Goal: Transaction & Acquisition: Purchase product/service

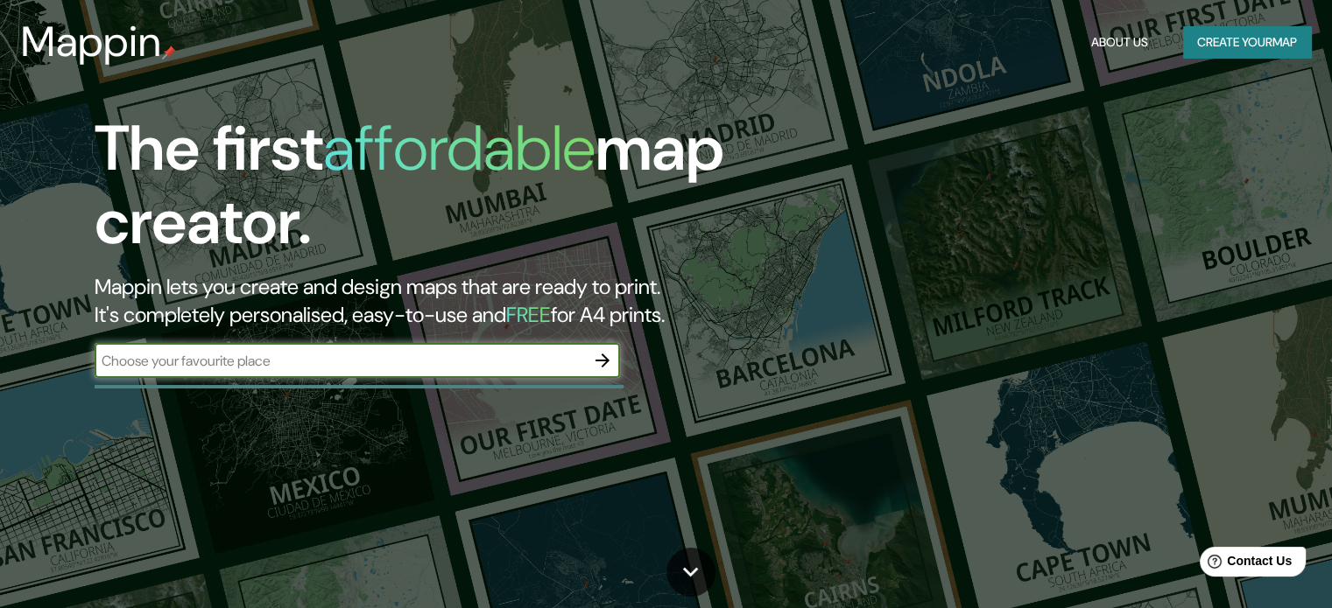
click at [1234, 47] on button "Create your map" at bounding box center [1247, 42] width 128 height 32
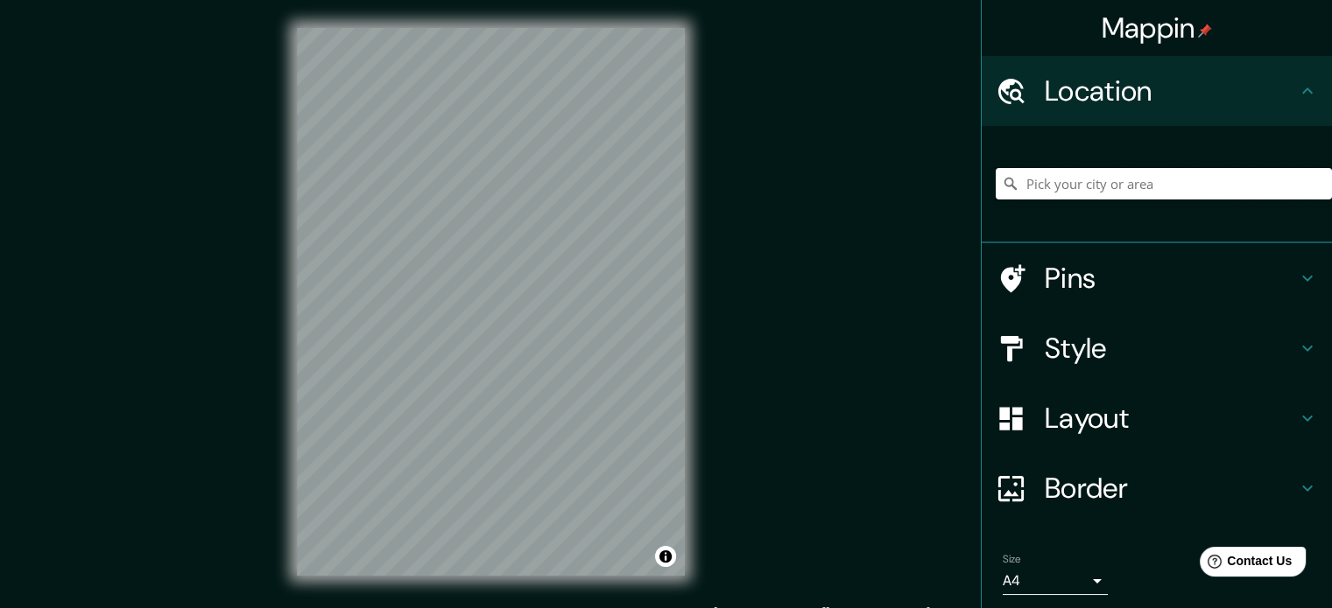
click at [1091, 178] on input "Pick your city or area" at bounding box center [1163, 184] width 336 height 32
drag, startPoint x: 1177, startPoint y: 191, endPoint x: 879, endPoint y: 176, distance: 298.0
click at [879, 176] on div "Mappin Location Tiumén, Tiumén, Rusia Tiumén Tiumén, Rusia Tiumén Rusia Tijuana…" at bounding box center [666, 316] width 1332 height 632
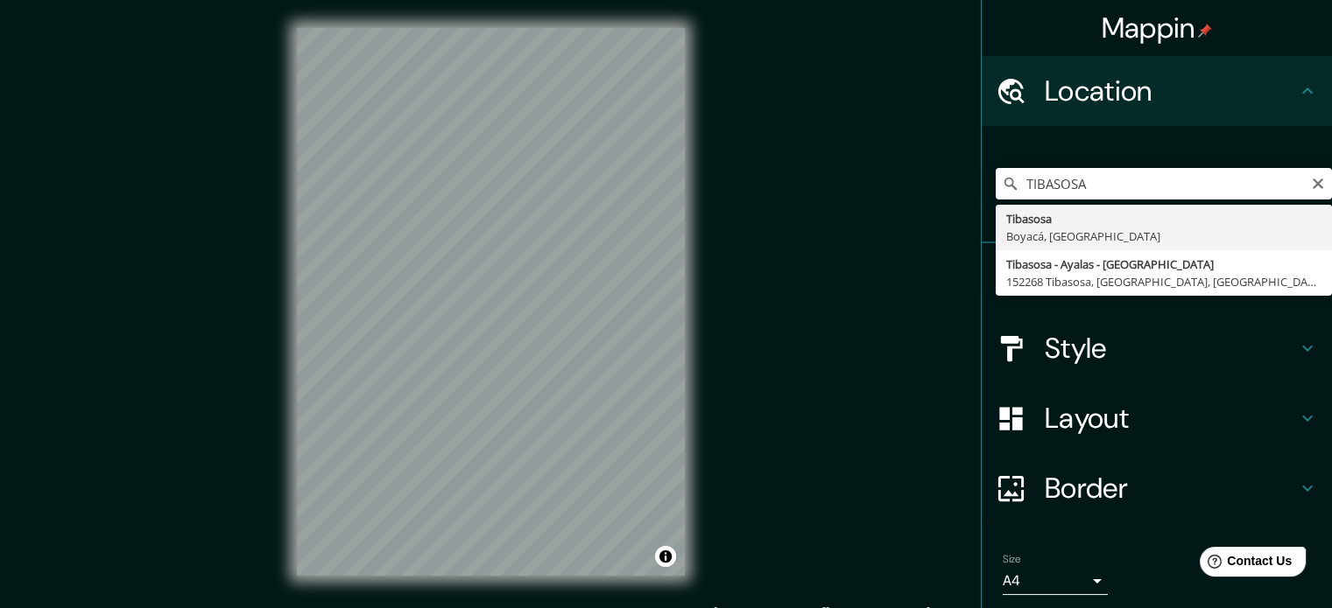
type input "Tibasosa, Boyacá, Colombia"
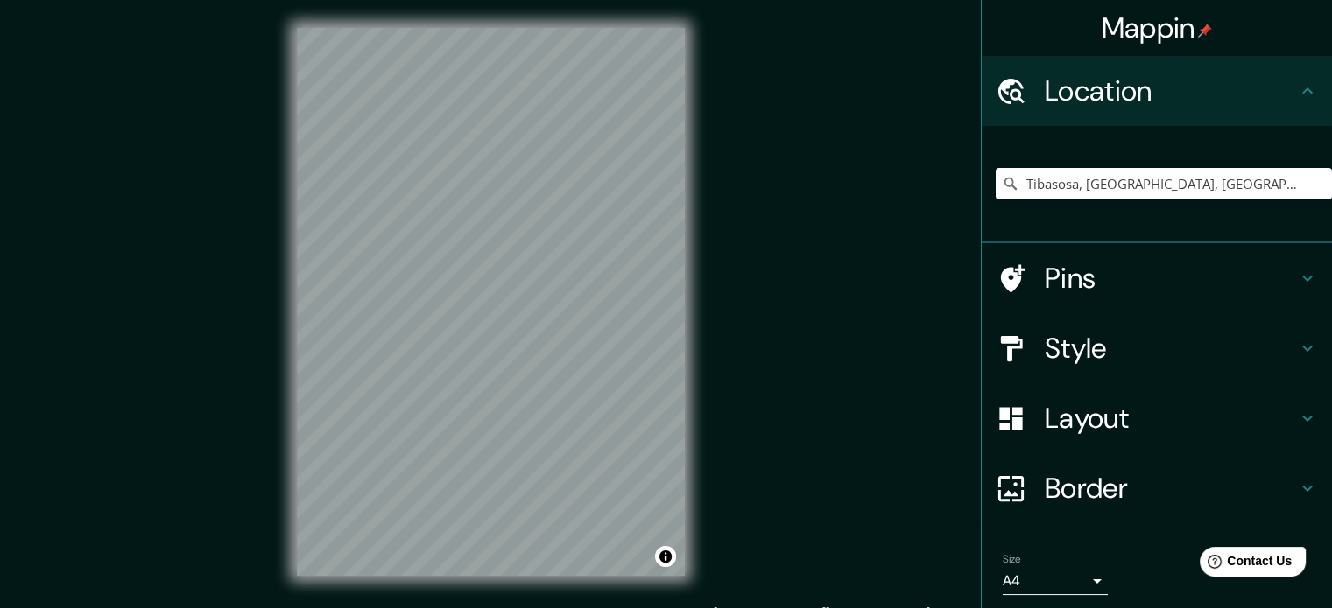
click at [1093, 342] on h4 "Style" at bounding box center [1170, 348] width 252 height 35
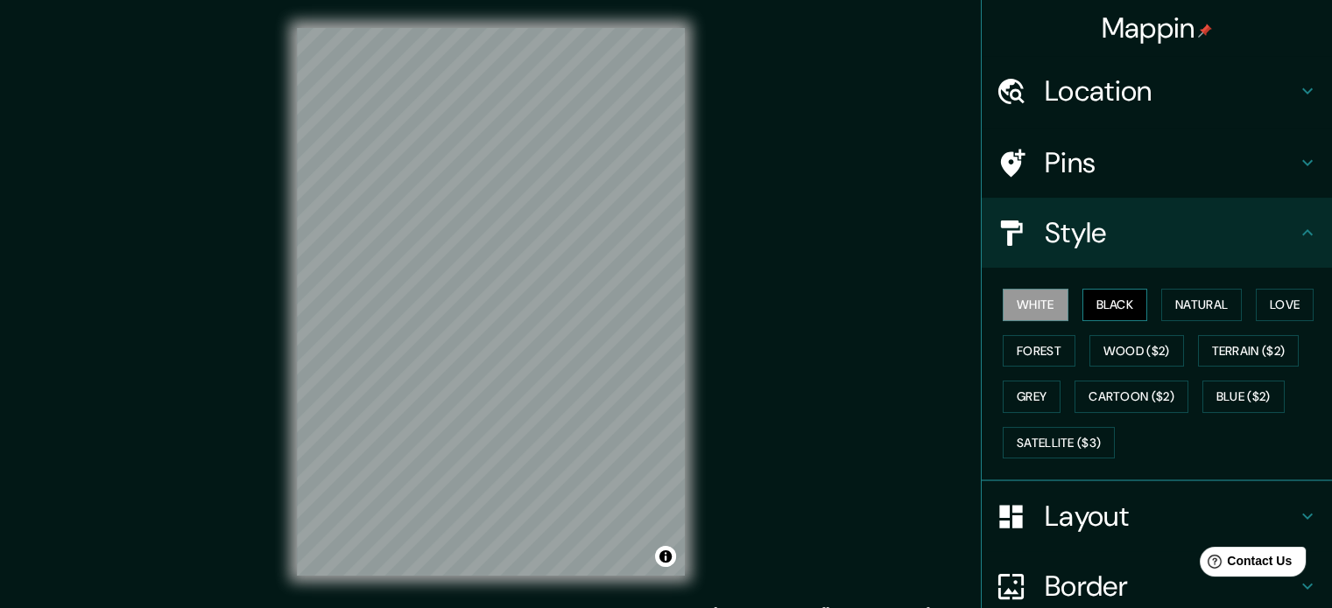
click at [1107, 300] on button "Black" at bounding box center [1115, 305] width 66 height 32
click at [1184, 297] on button "Natural" at bounding box center [1201, 305] width 81 height 32
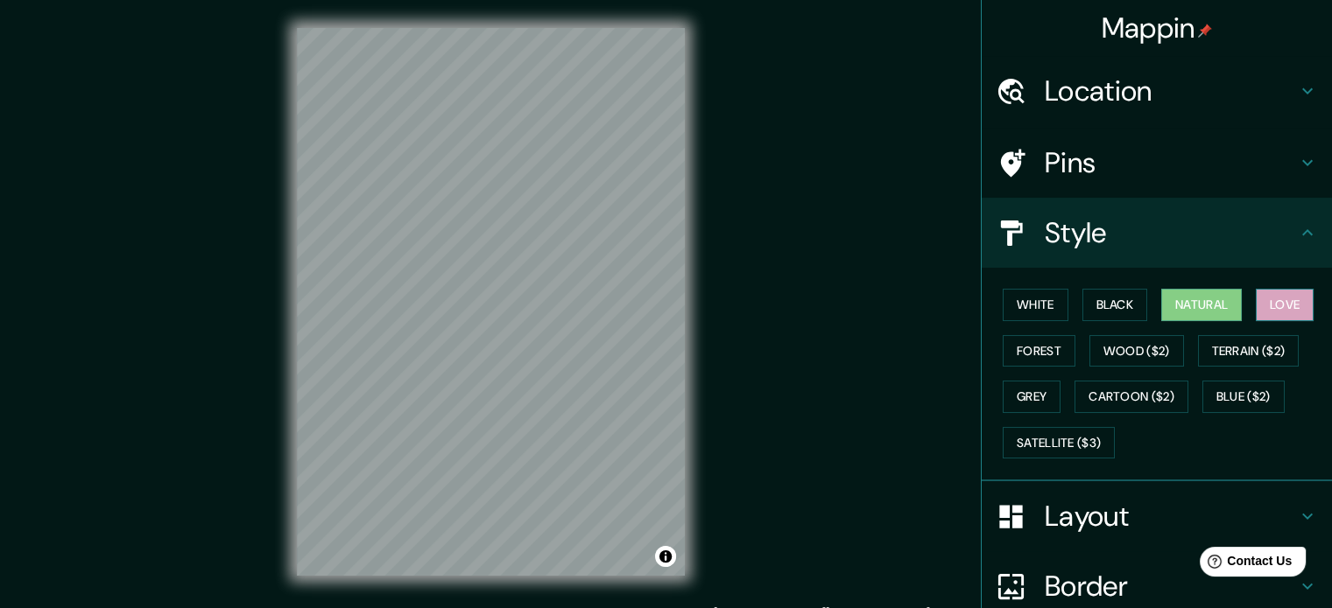
click at [1278, 311] on button "Love" at bounding box center [1284, 305] width 58 height 32
click at [1037, 347] on button "Forest" at bounding box center [1038, 351] width 73 height 32
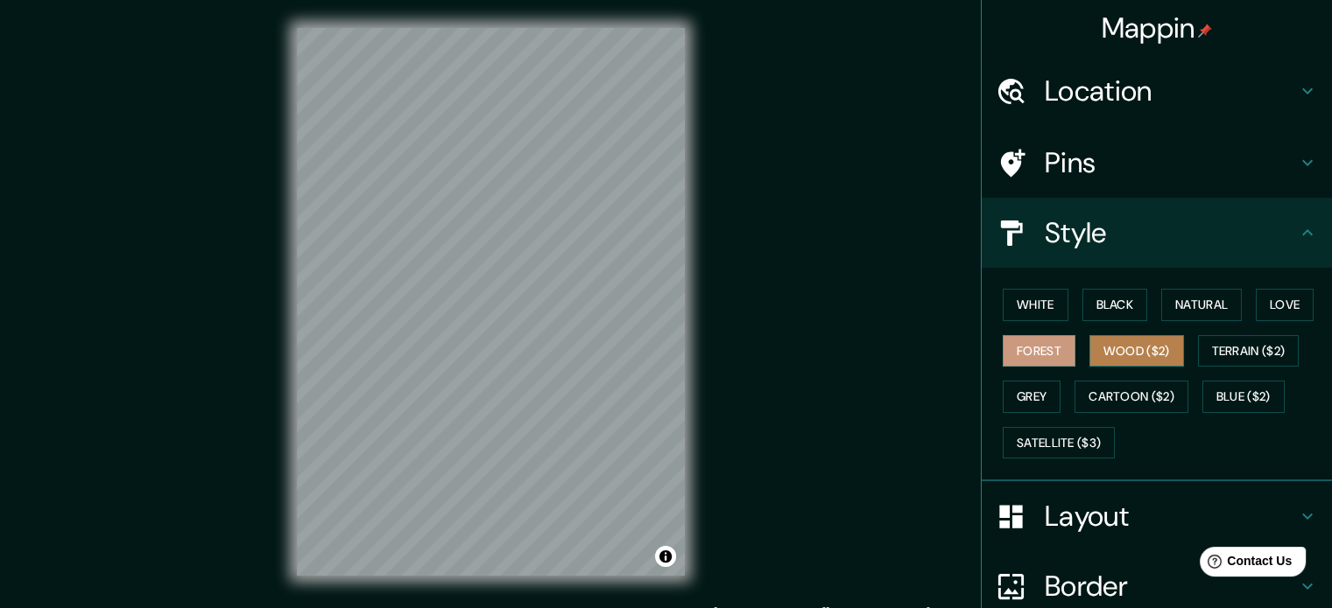
click at [1124, 345] on button "Wood ($2)" at bounding box center [1136, 351] width 95 height 32
click at [1025, 353] on button "Forest" at bounding box center [1038, 351] width 73 height 32
click at [1164, 343] on button "Wood ($2)" at bounding box center [1136, 351] width 95 height 32
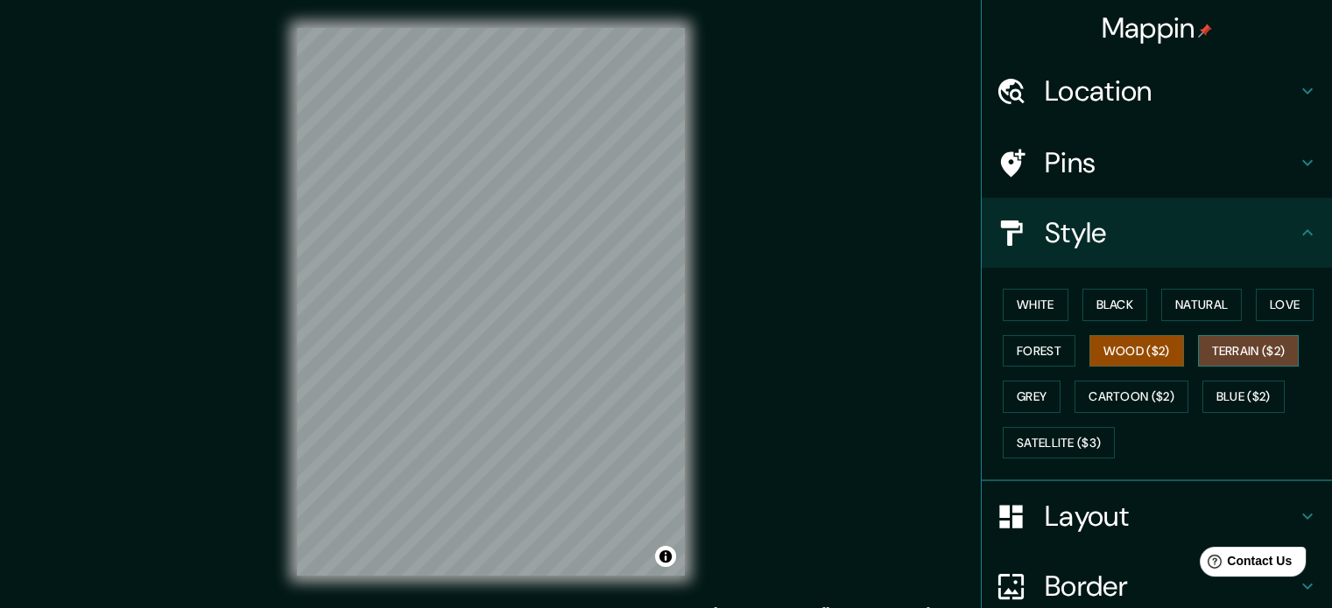
click at [1201, 346] on button "Terrain ($2)" at bounding box center [1249, 351] width 102 height 32
click at [1021, 397] on button "Grey" at bounding box center [1031, 397] width 58 height 32
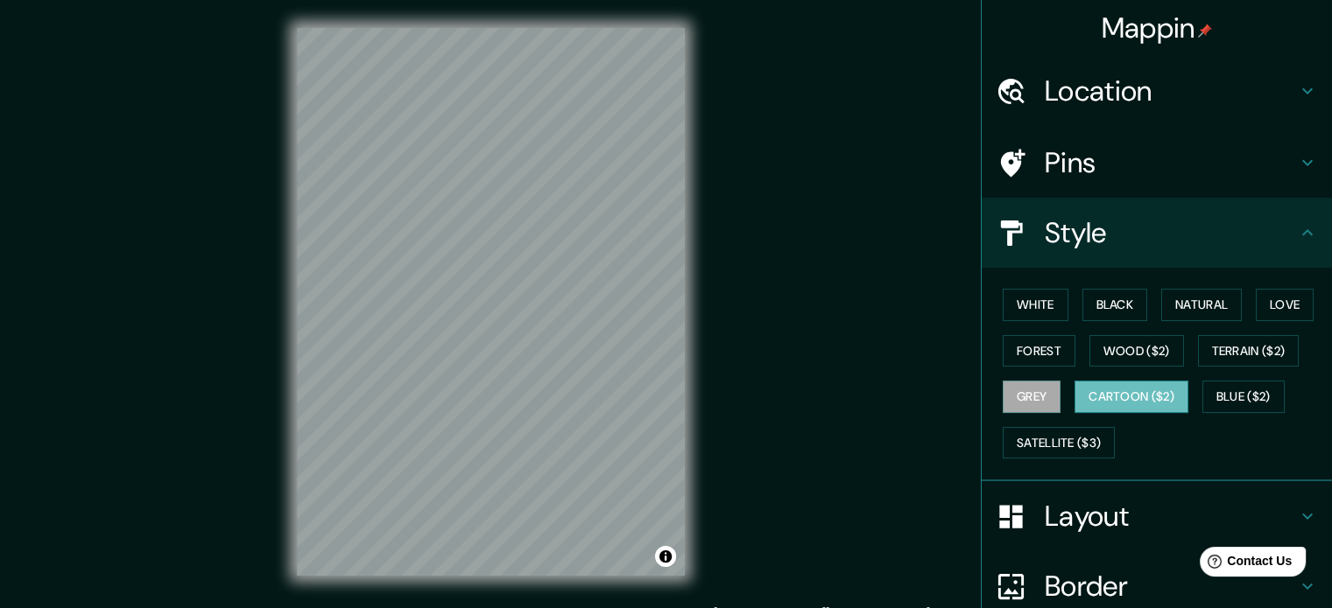
click at [1138, 392] on button "Cartoon ($2)" at bounding box center [1131, 397] width 114 height 32
click at [1218, 395] on button "Blue ($2)" at bounding box center [1243, 397] width 82 height 32
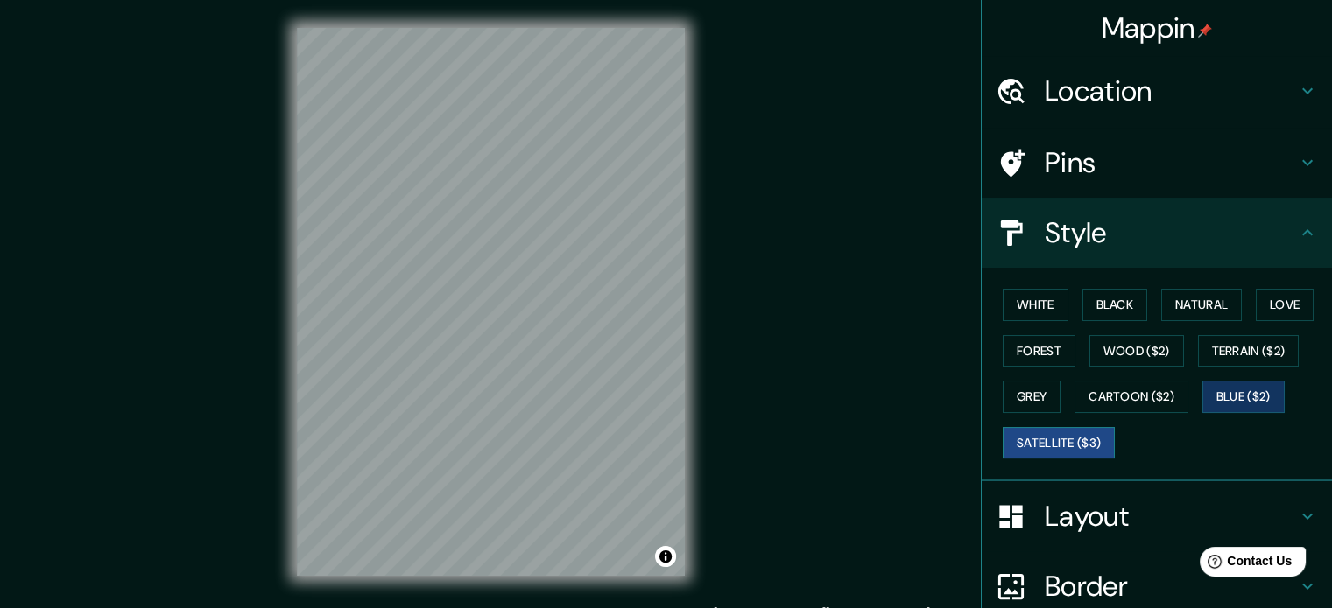
click at [1044, 446] on button "Satellite ($3)" at bounding box center [1058, 443] width 112 height 32
click at [1030, 390] on button "Grey" at bounding box center [1031, 397] width 58 height 32
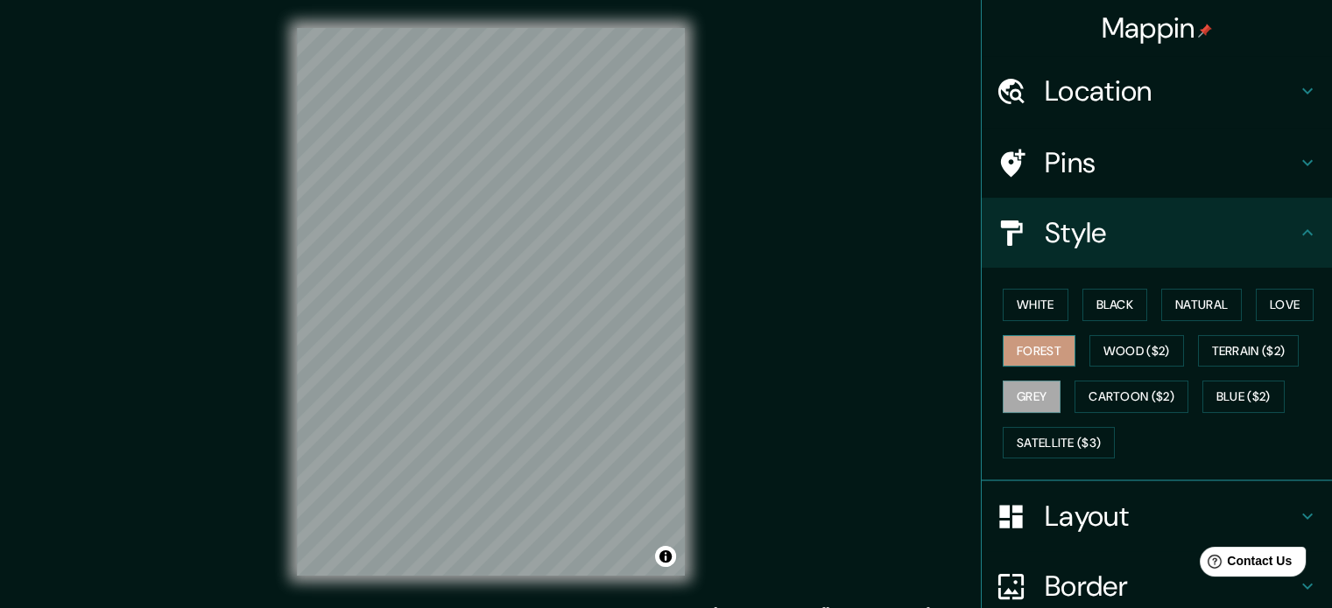
click at [1040, 349] on button "Forest" at bounding box center [1038, 351] width 73 height 32
click at [1142, 390] on button "Cartoon ($2)" at bounding box center [1131, 397] width 114 height 32
click at [1046, 343] on button "Forest" at bounding box center [1038, 351] width 73 height 32
click at [1044, 303] on button "White" at bounding box center [1035, 305] width 66 height 32
click at [1075, 520] on h4 "Layout" at bounding box center [1170, 516] width 252 height 35
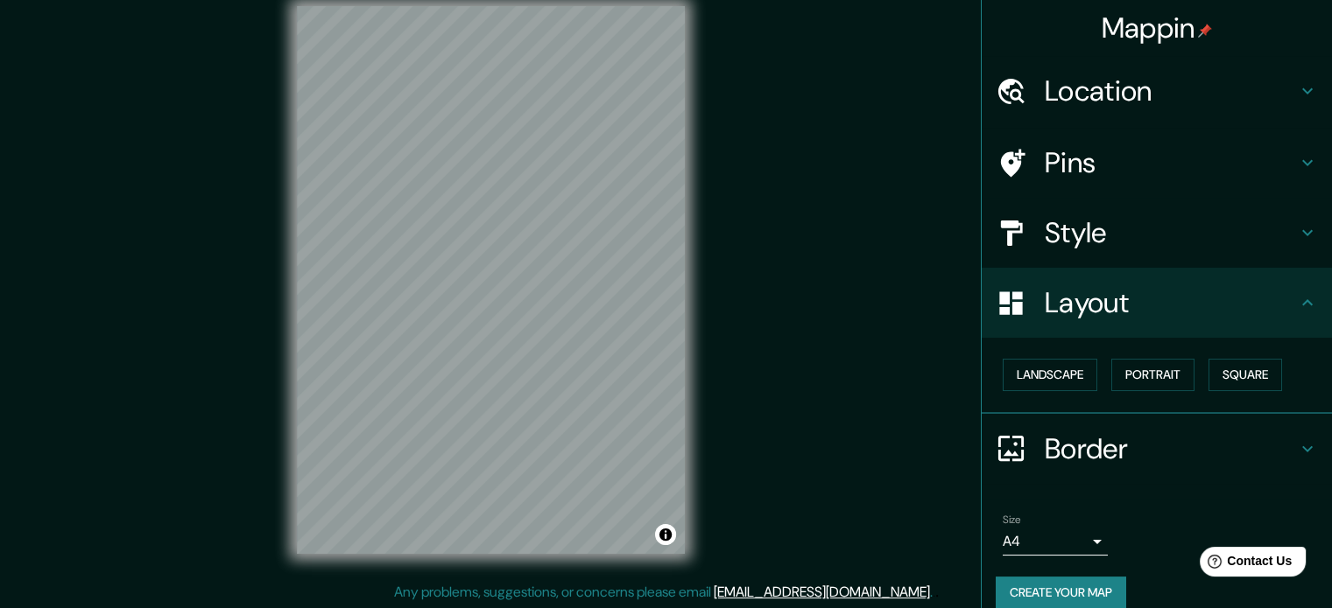
scroll to position [23, 0]
click at [1033, 376] on button "Landscape" at bounding box center [1049, 375] width 95 height 32
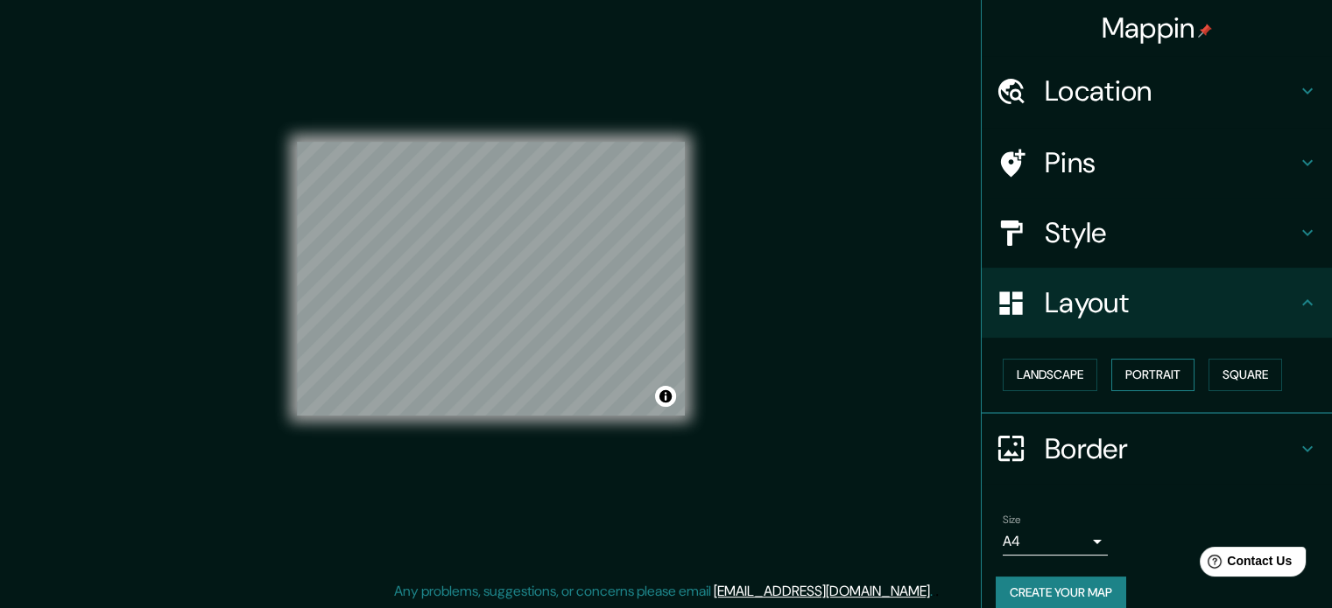
click at [1129, 369] on button "Portrait" at bounding box center [1152, 375] width 83 height 32
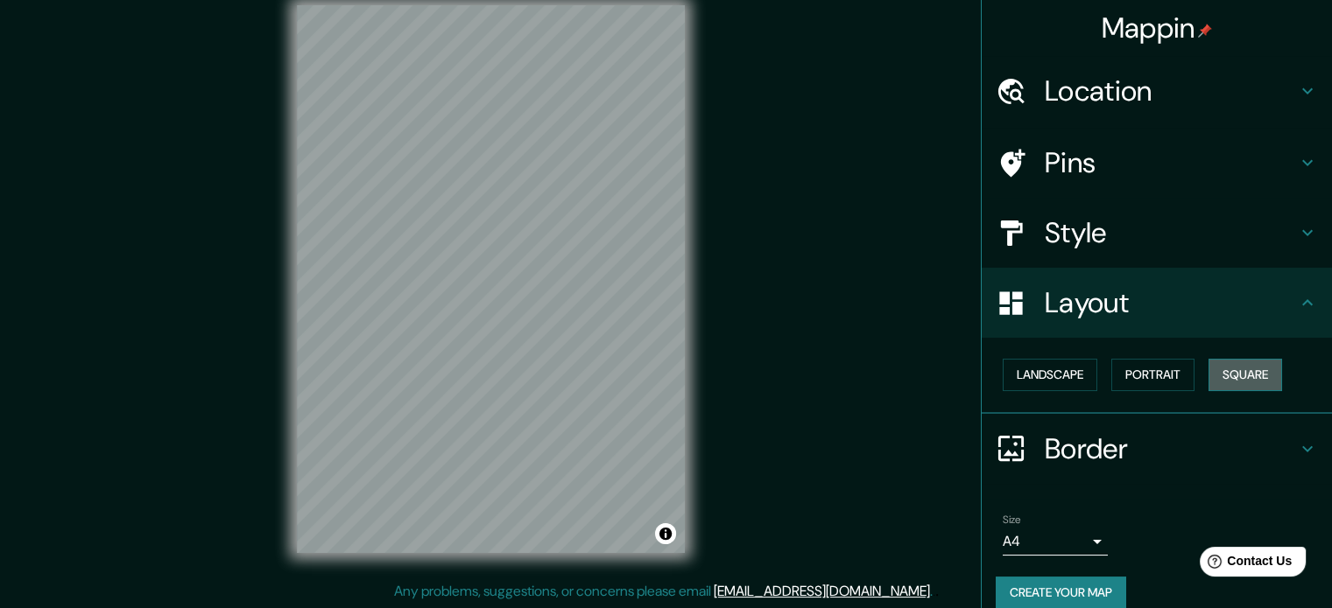
click at [1236, 364] on button "Square" at bounding box center [1245, 375] width 74 height 32
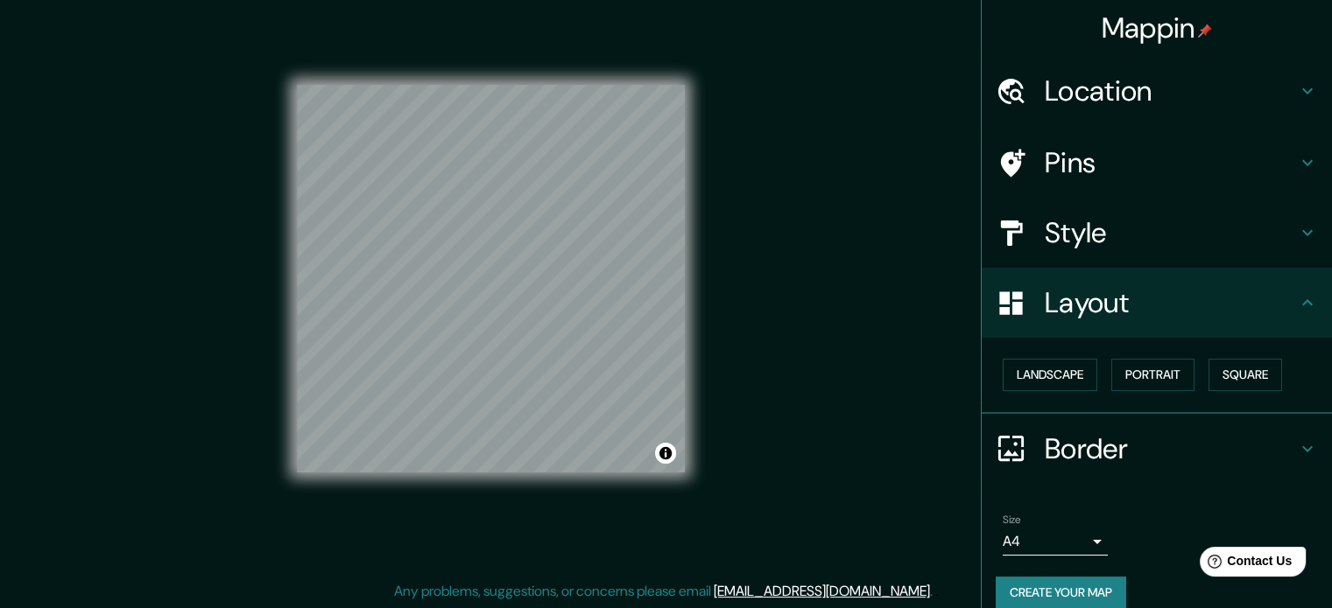
click at [1107, 446] on h4 "Border" at bounding box center [1170, 449] width 252 height 35
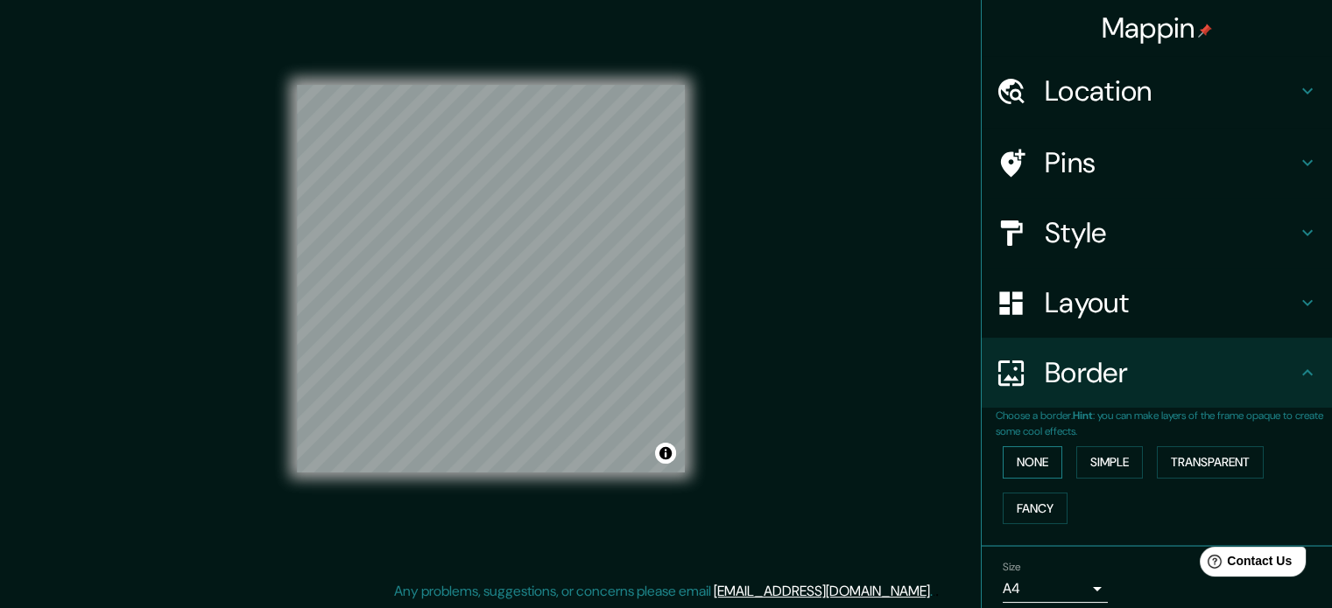
click at [1015, 454] on button "None" at bounding box center [1032, 462] width 60 height 32
click at [1087, 457] on button "Simple" at bounding box center [1109, 462] width 67 height 32
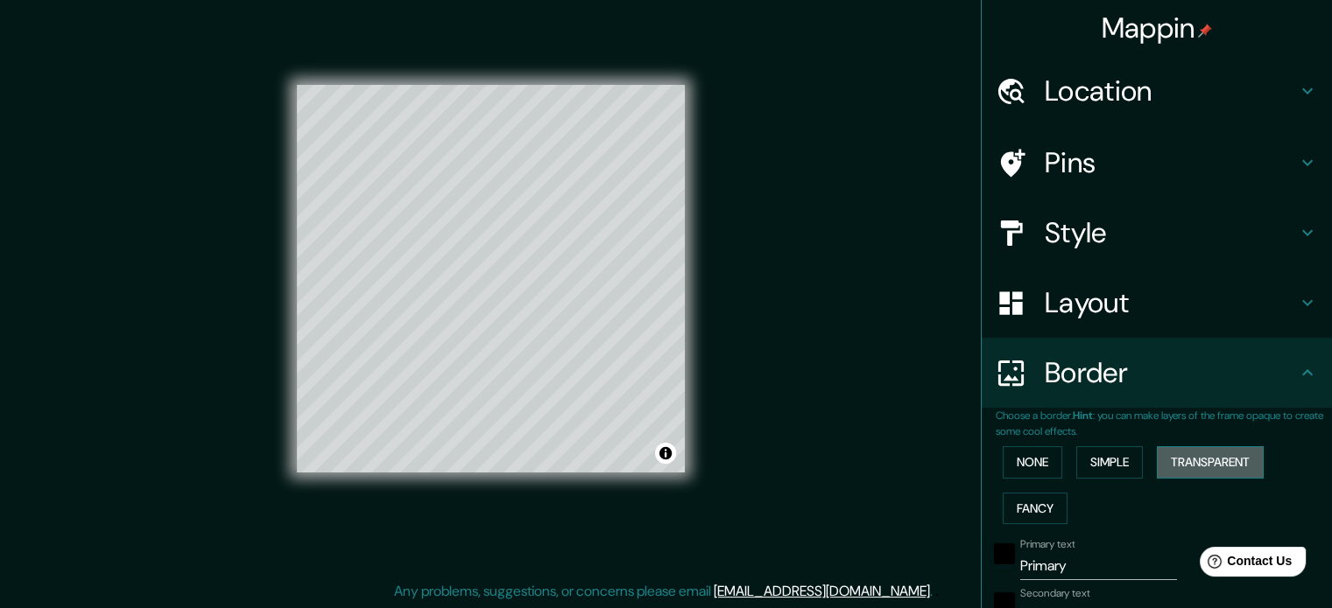
click at [1183, 461] on button "Transparent" at bounding box center [1210, 462] width 107 height 32
click at [1044, 512] on button "Fancy" at bounding box center [1034, 509] width 65 height 32
click at [1030, 461] on button "None" at bounding box center [1032, 462] width 60 height 32
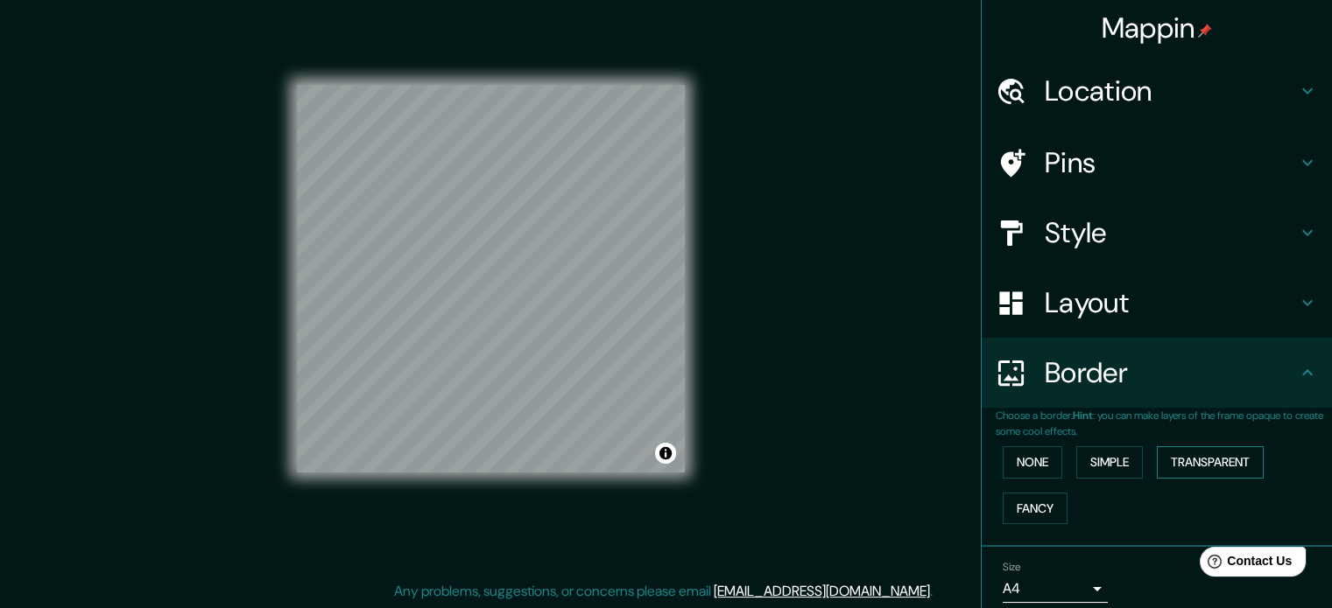
click at [1203, 460] on button "Transparent" at bounding box center [1210, 462] width 107 height 32
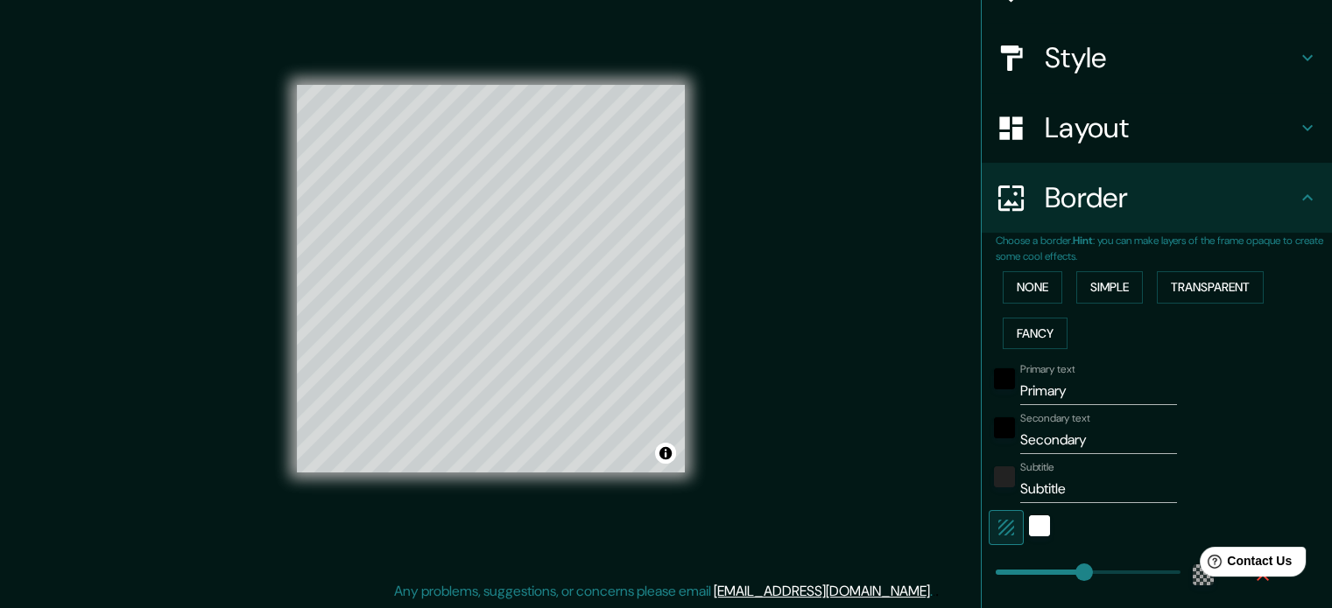
scroll to position [350, 0]
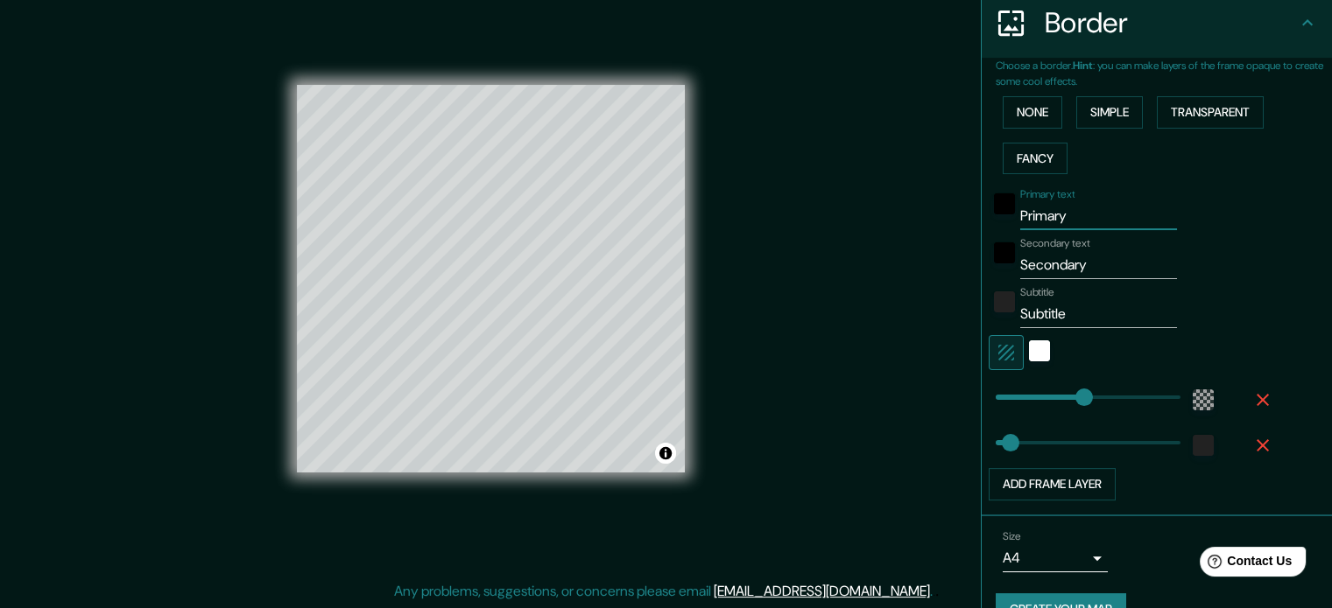
drag, startPoint x: 1060, startPoint y: 214, endPoint x: 934, endPoint y: 196, distance: 127.3
click at [934, 196] on div "Mappin Location Tibasosa, Boyacá, Colombia Pins Style Layout Border Choose a bo…" at bounding box center [666, 293] width 1332 height 632
type input "213"
type input "35"
drag, startPoint x: 1077, startPoint y: 262, endPoint x: 942, endPoint y: 261, distance: 134.8
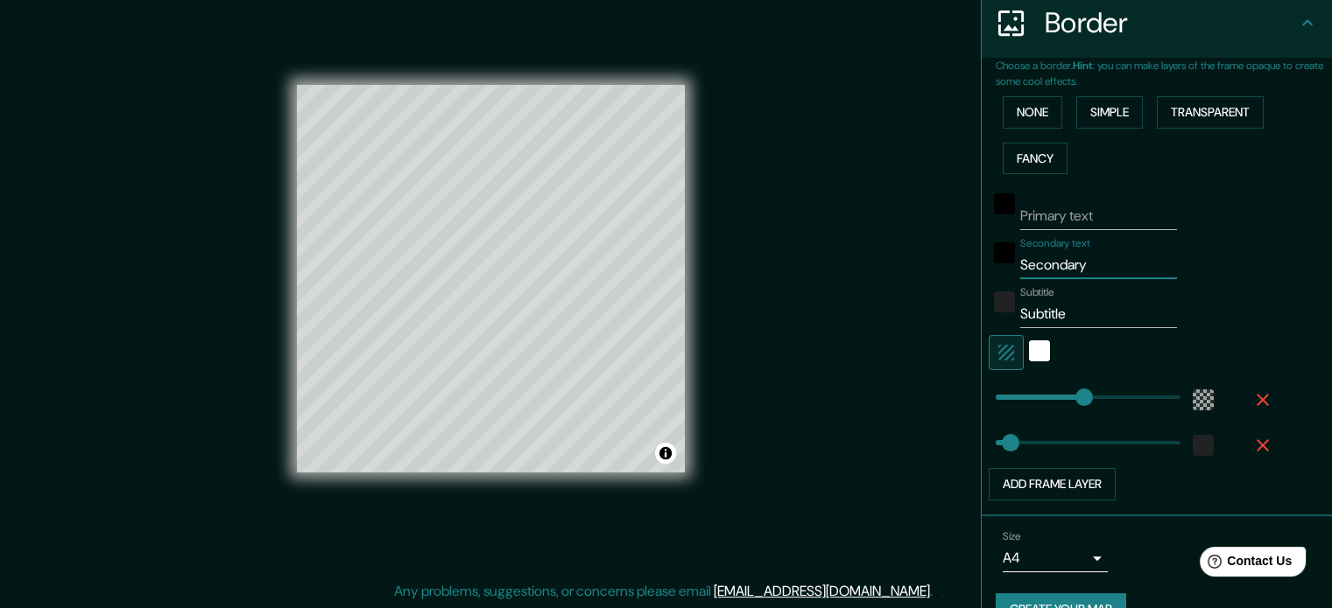
click at [942, 261] on div "Mappin Location Tibasosa, Boyacá, Colombia Pins Style Layout Border Choose a bo…" at bounding box center [666, 293] width 1332 height 632
type input "213"
type input "35"
drag, startPoint x: 1060, startPoint y: 315, endPoint x: 953, endPoint y: 310, distance: 107.8
click at [953, 310] on div "Mappin Location Tibasosa, Boyacá, Colombia Pins Style Layout Border Choose a bo…" at bounding box center [666, 293] width 1332 height 632
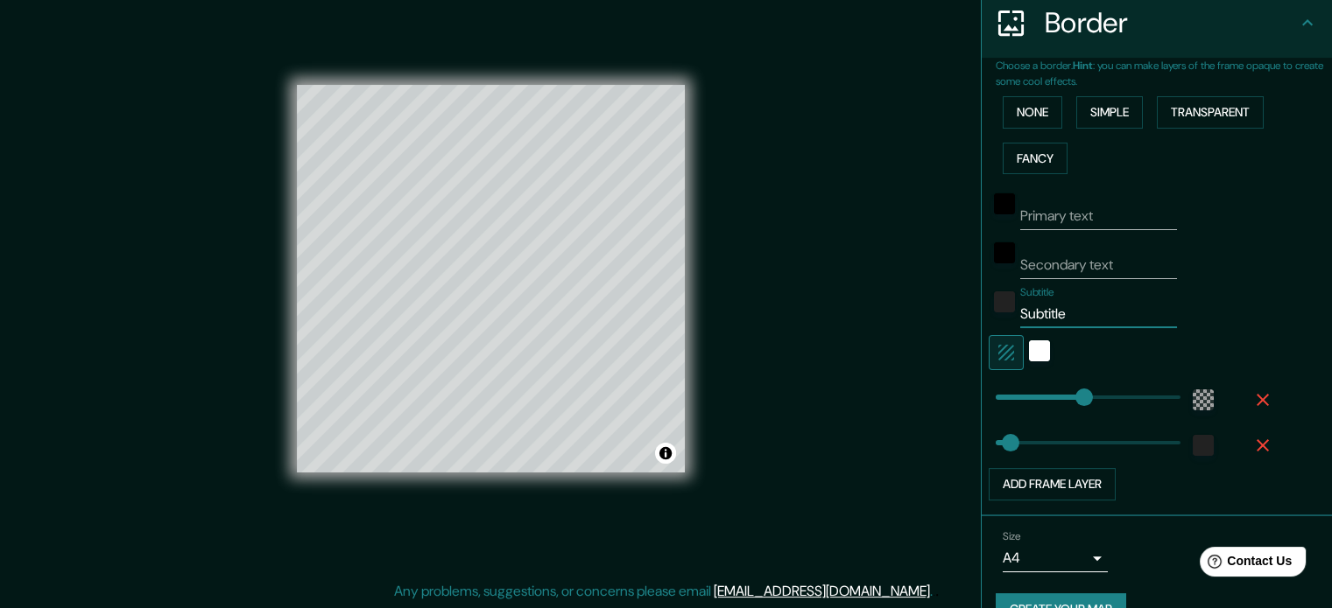
type input "213"
type input "35"
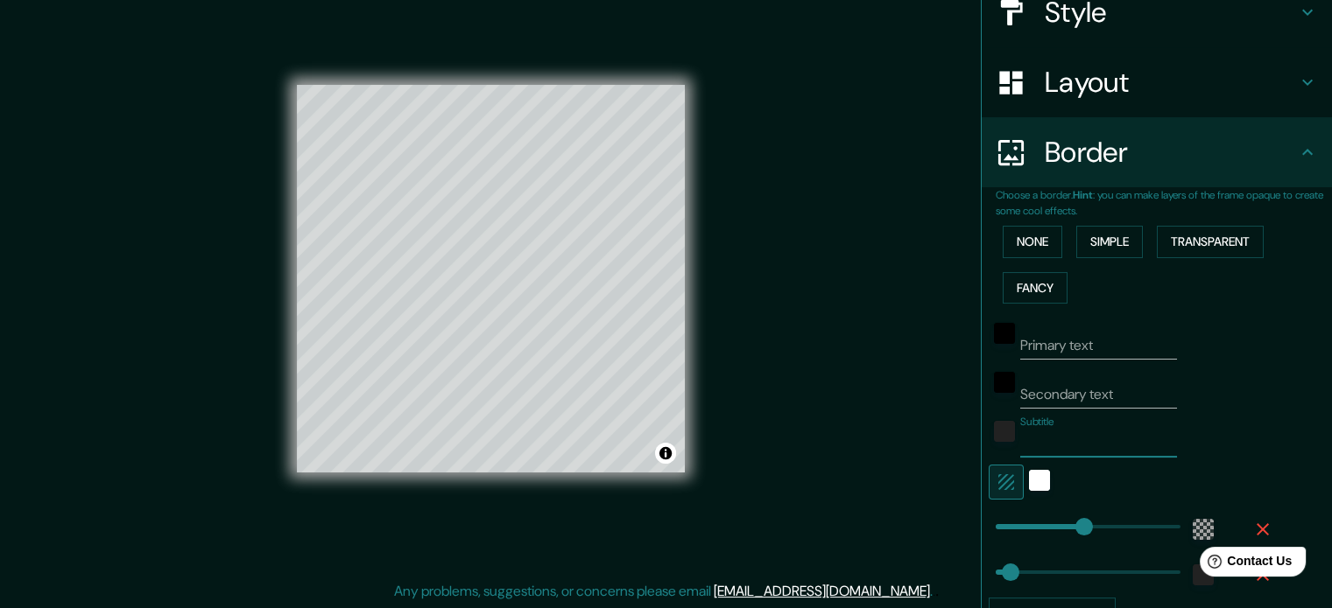
scroll to position [210, 0]
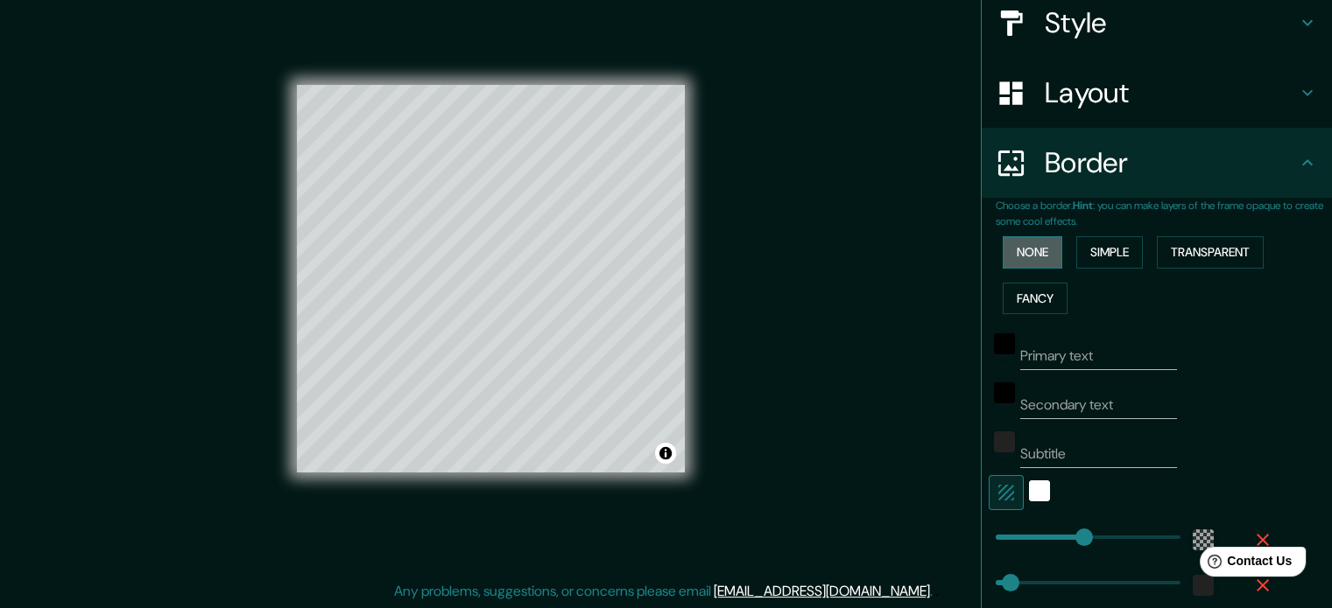
click at [1023, 240] on button "None" at bounding box center [1032, 252] width 60 height 32
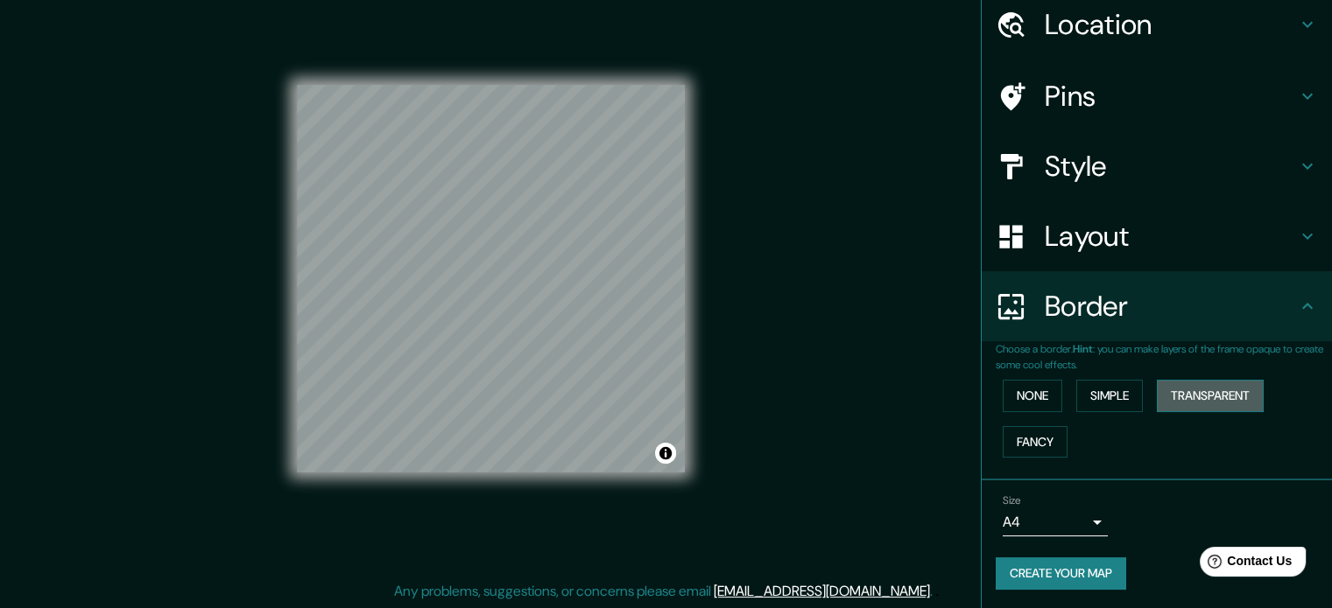
click at [1185, 391] on button "Transparent" at bounding box center [1210, 396] width 107 height 32
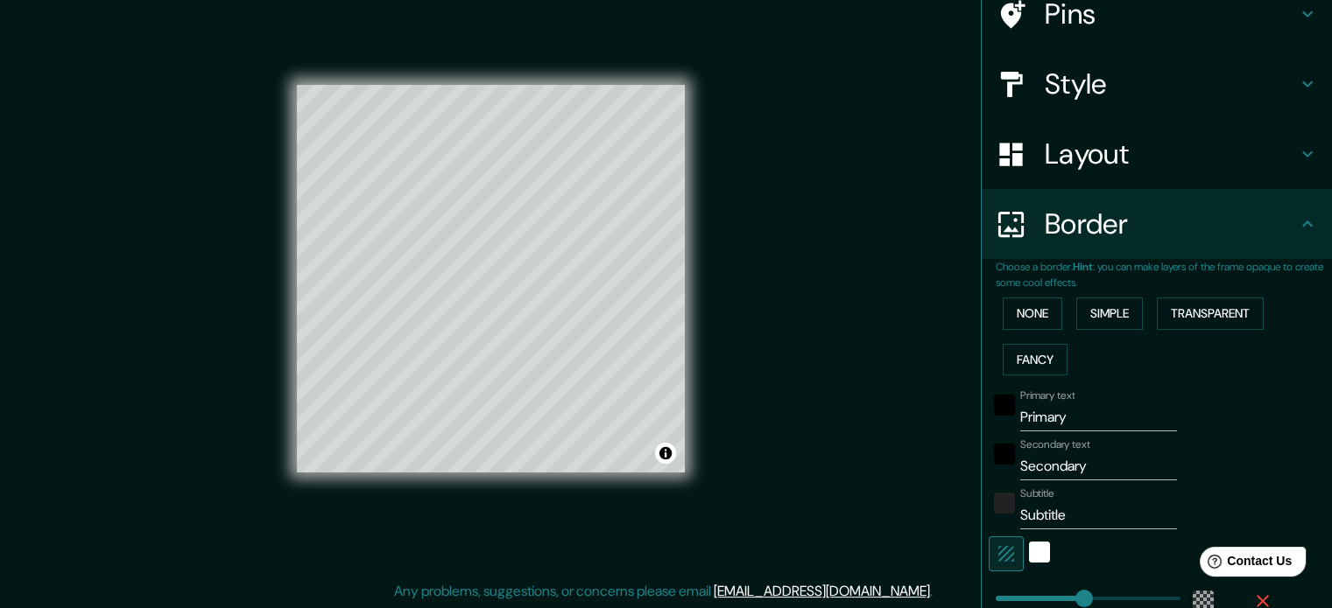
scroll to position [329, 0]
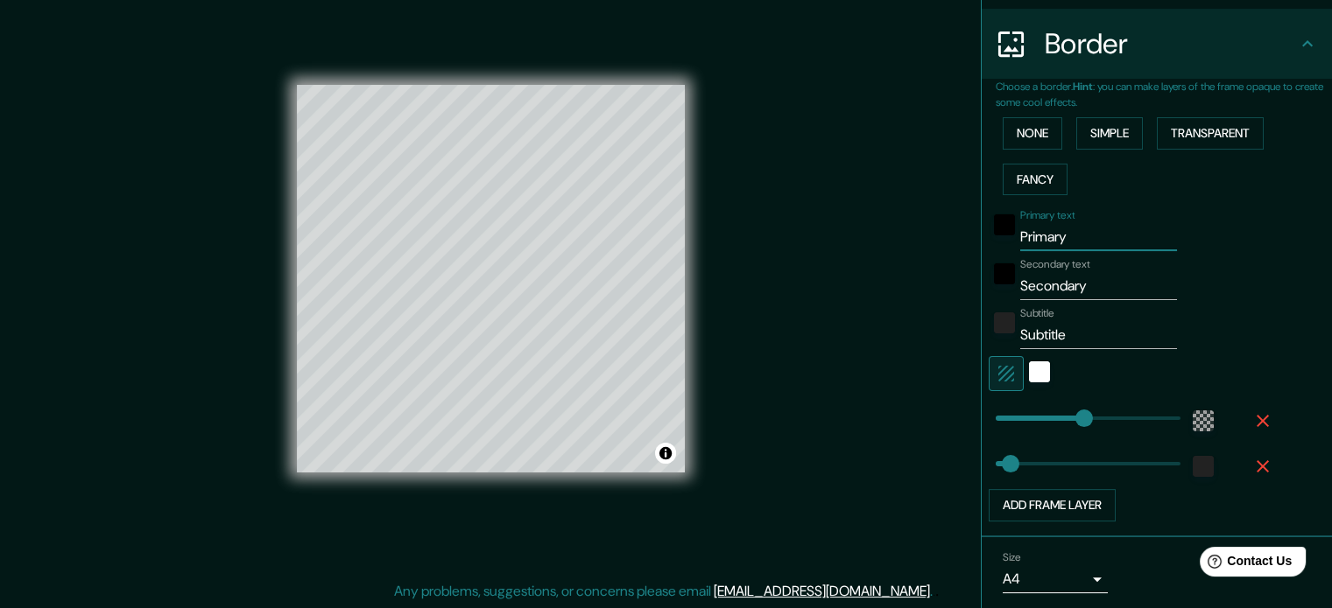
drag, startPoint x: 1077, startPoint y: 230, endPoint x: 806, endPoint y: 206, distance: 271.6
click at [806, 206] on div "Mappin Location Tibasosa, Boyacá, Colombia Pins Style Layout Border Choose a bo…" at bounding box center [666, 293] width 1332 height 632
type input "213"
type input "35"
drag, startPoint x: 1119, startPoint y: 289, endPoint x: 878, endPoint y: 289, distance: 240.8
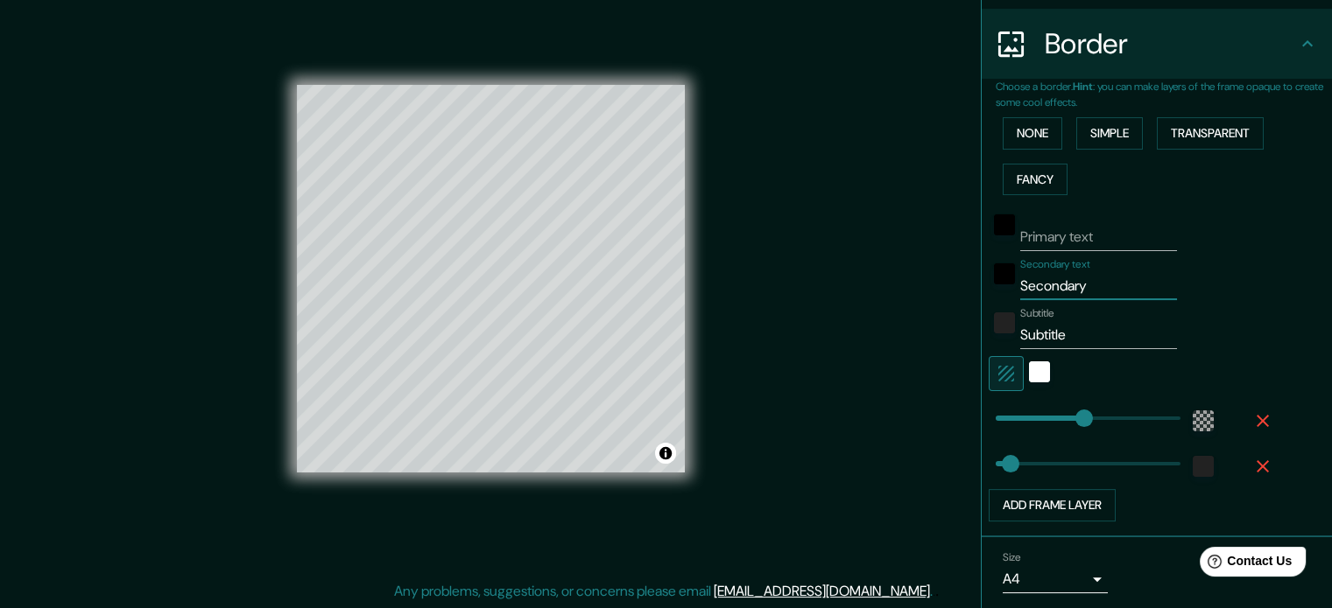
click at [878, 289] on div "Mappin Location Tibasosa, Boyacá, Colombia Pins Style Layout Border Choose a bo…" at bounding box center [666, 293] width 1332 height 632
type input "213"
type input "35"
drag, startPoint x: 1072, startPoint y: 332, endPoint x: 932, endPoint y: 328, distance: 140.1
click at [932, 328] on div "Mappin Location Tibasosa, Boyacá, Colombia Pins Style Layout Border Choose a bo…" at bounding box center [666, 293] width 1332 height 632
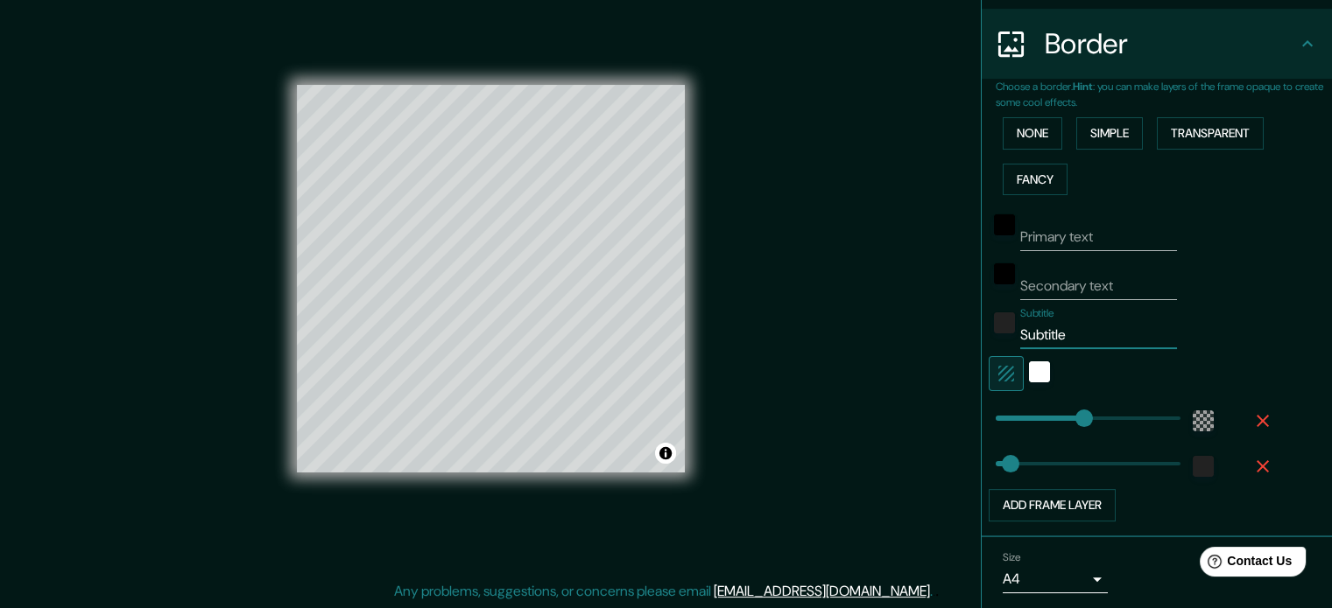
type input "213"
type input "35"
click at [1252, 458] on icon "button" at bounding box center [1262, 466] width 21 height 21
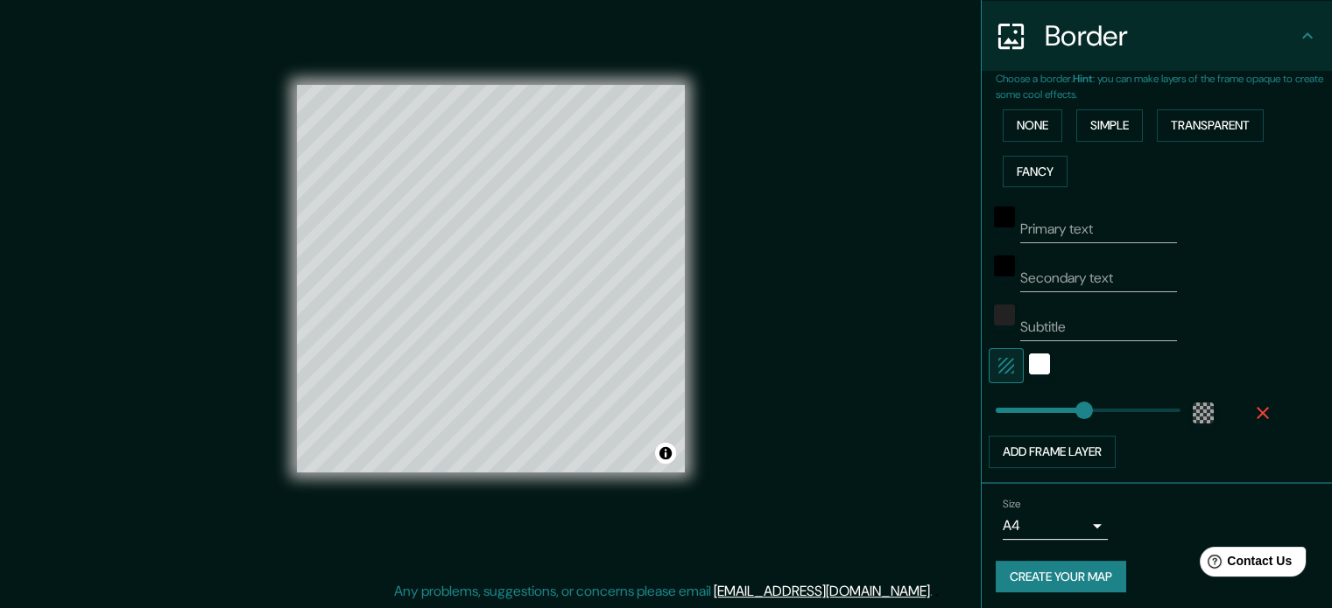
scroll to position [340, 0]
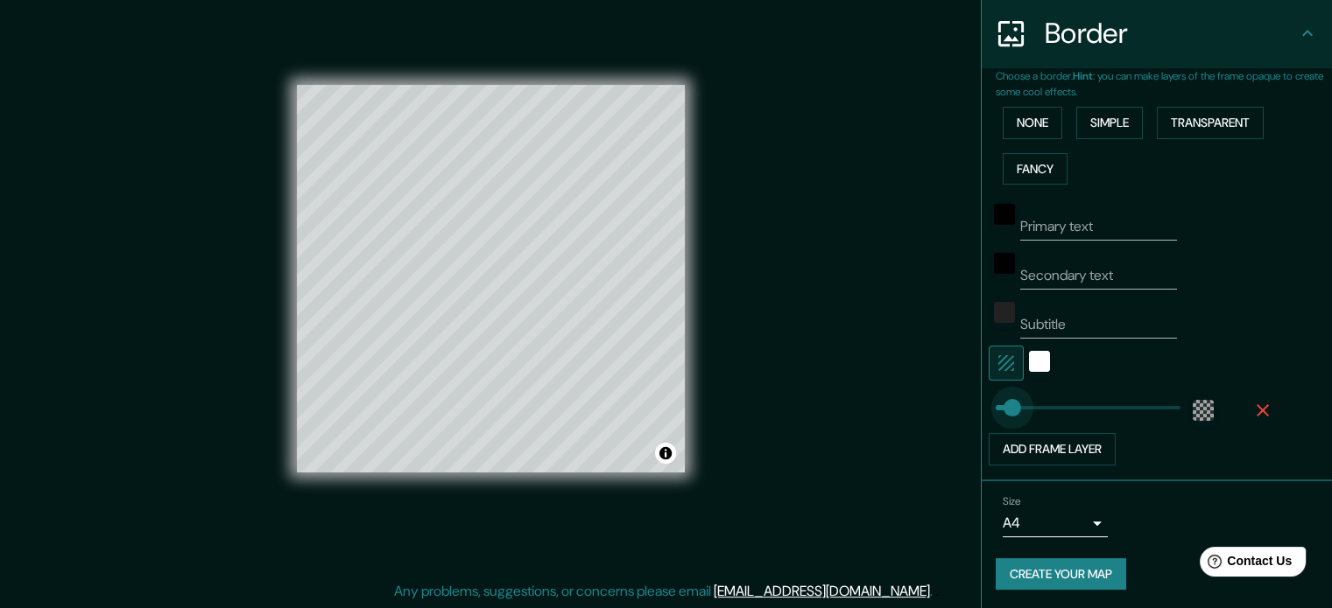
type input "37"
drag, startPoint x: 1077, startPoint y: 409, endPoint x: 997, endPoint y: 408, distance: 79.7
type input "68"
drag, startPoint x: 997, startPoint y: 408, endPoint x: 1010, endPoint y: 408, distance: 13.1
click at [1030, 123] on button "None" at bounding box center [1032, 123] width 60 height 32
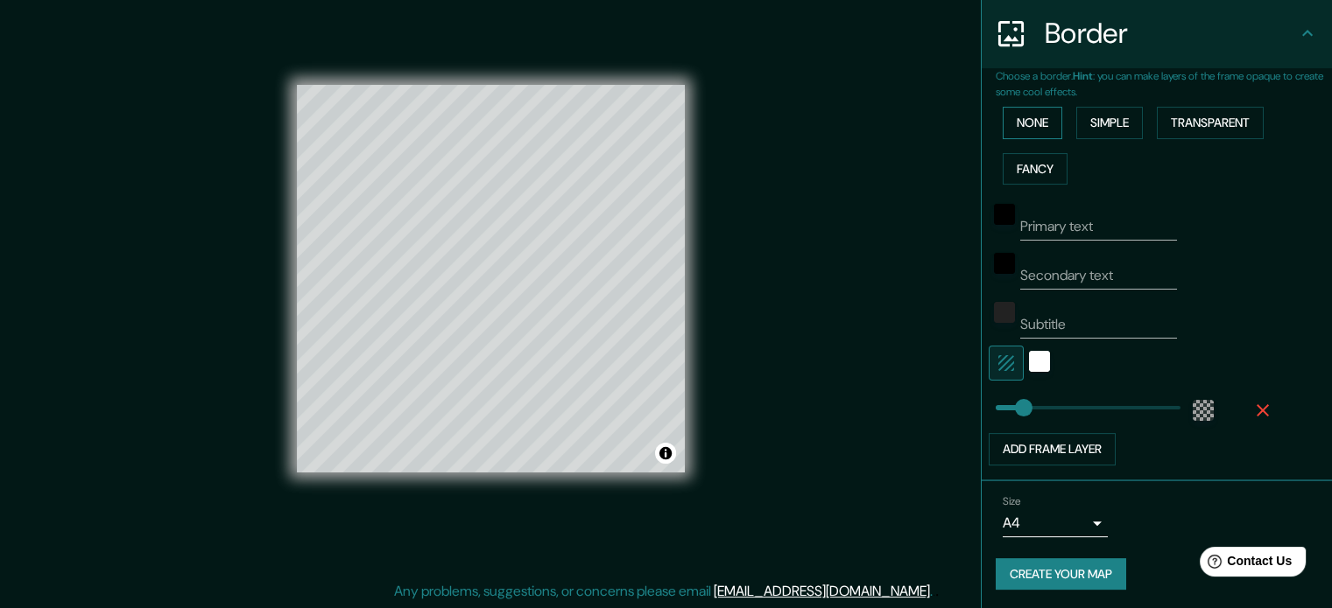
scroll to position [67, 0]
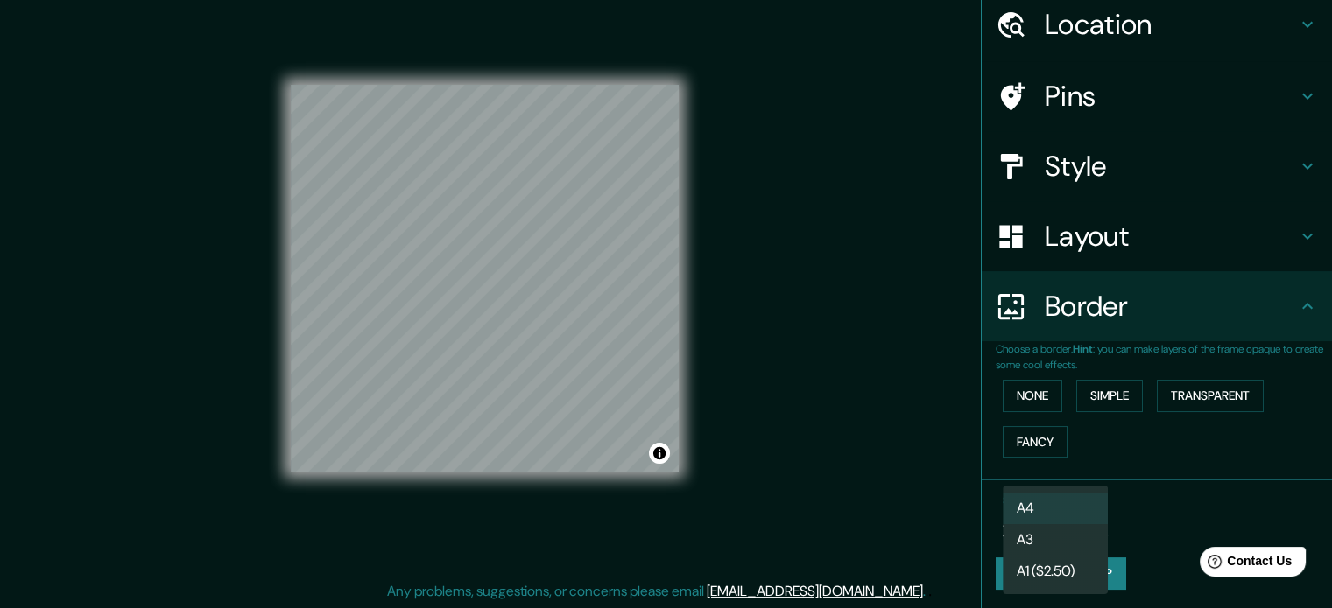
click at [1079, 521] on body "Mappin Location Tibasosa, Boyacá, Colombia Pins Style Layout Border Choose a bo…" at bounding box center [666, 281] width 1332 height 608
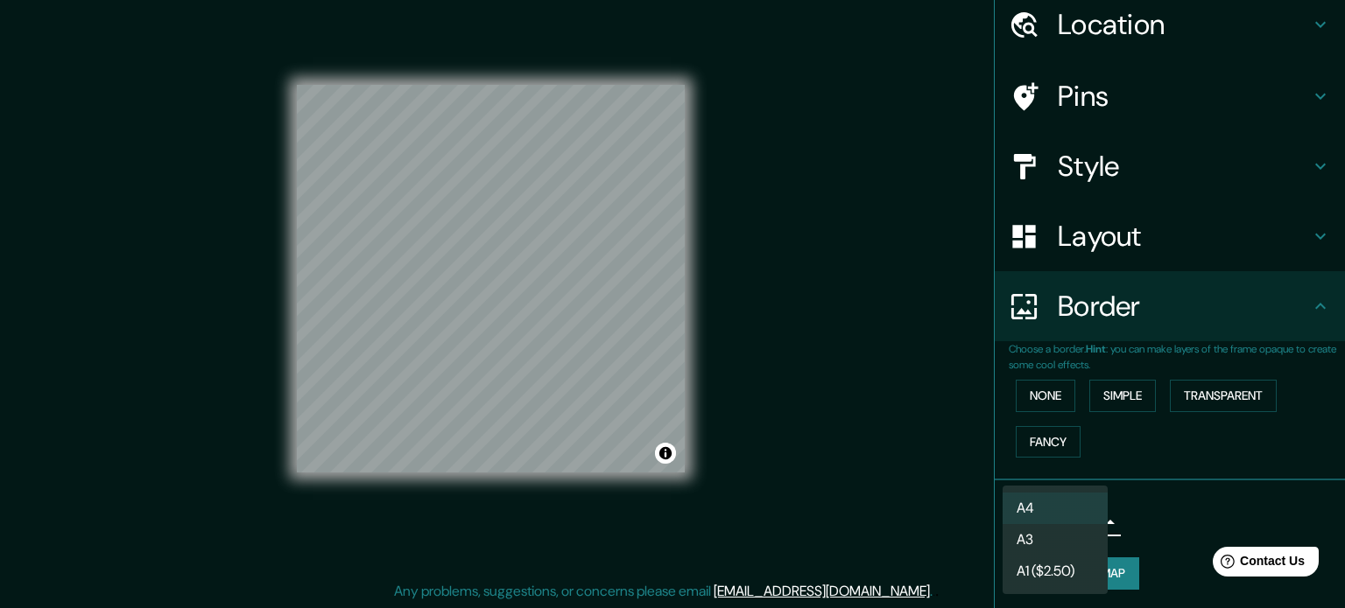
click at [1163, 507] on div at bounding box center [672, 304] width 1345 height 608
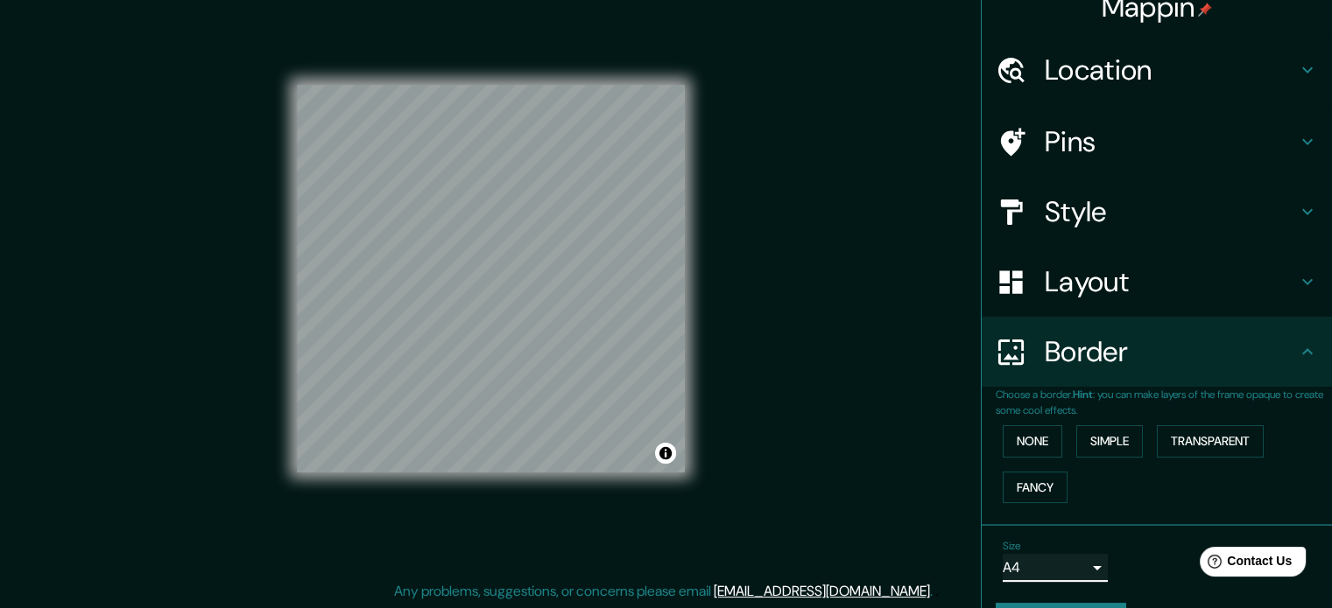
scroll to position [0, 0]
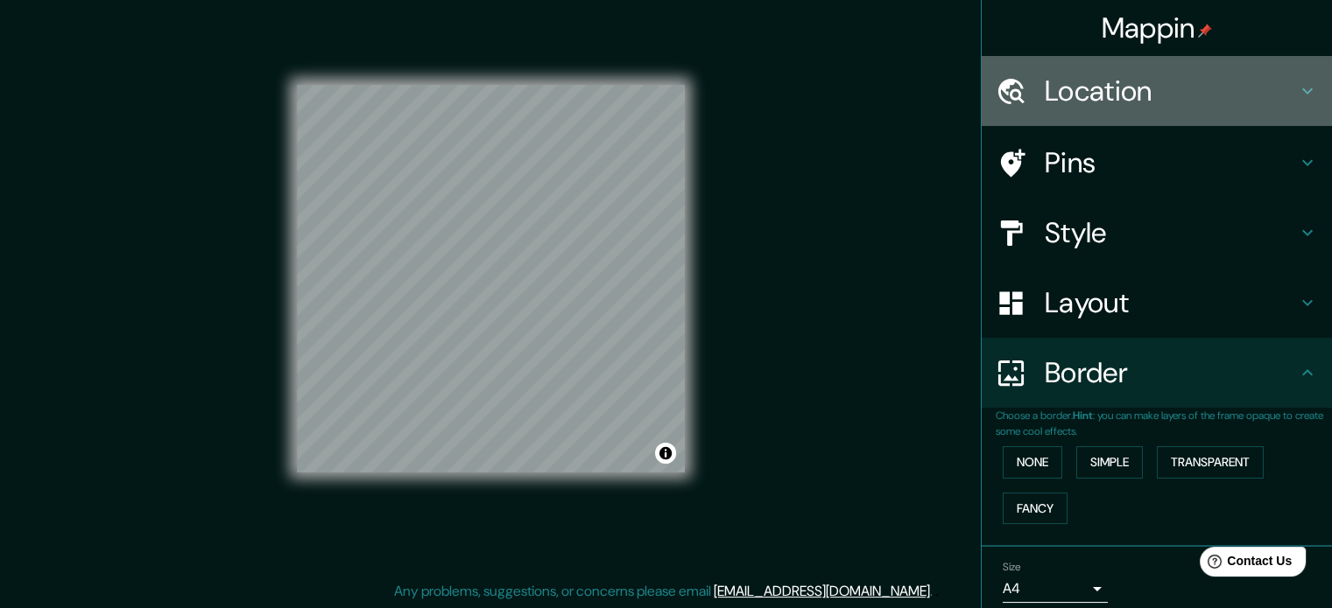
click at [1079, 93] on h4 "Location" at bounding box center [1170, 91] width 252 height 35
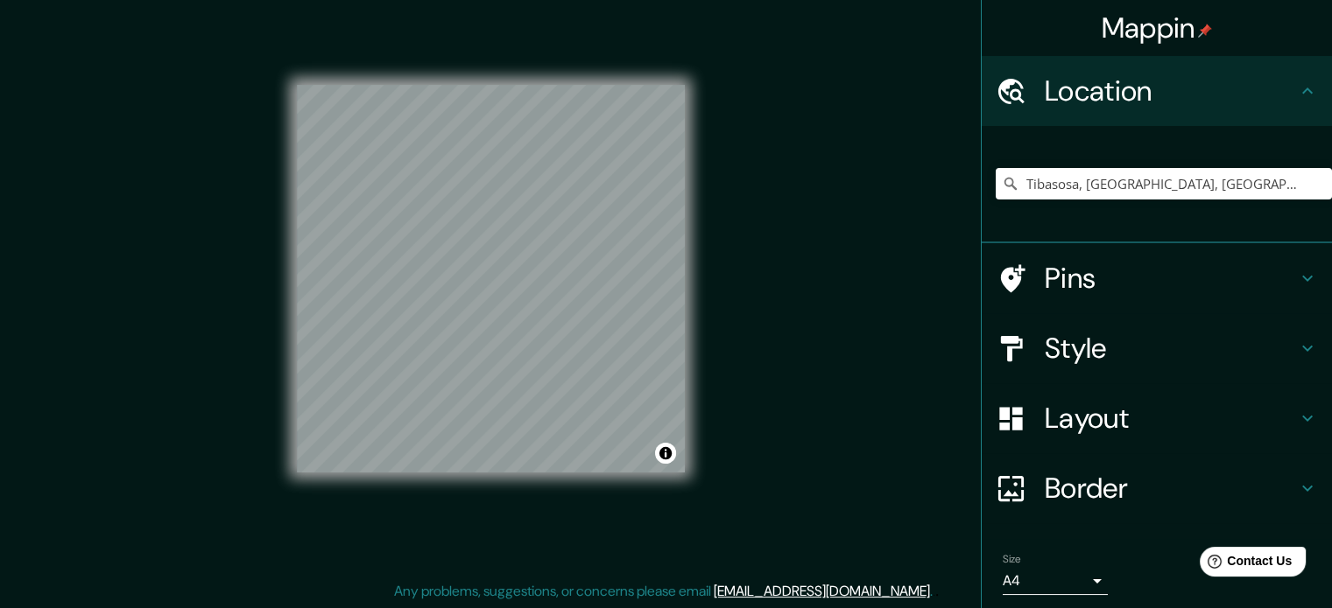
click at [1156, 333] on h4 "Style" at bounding box center [1170, 348] width 252 height 35
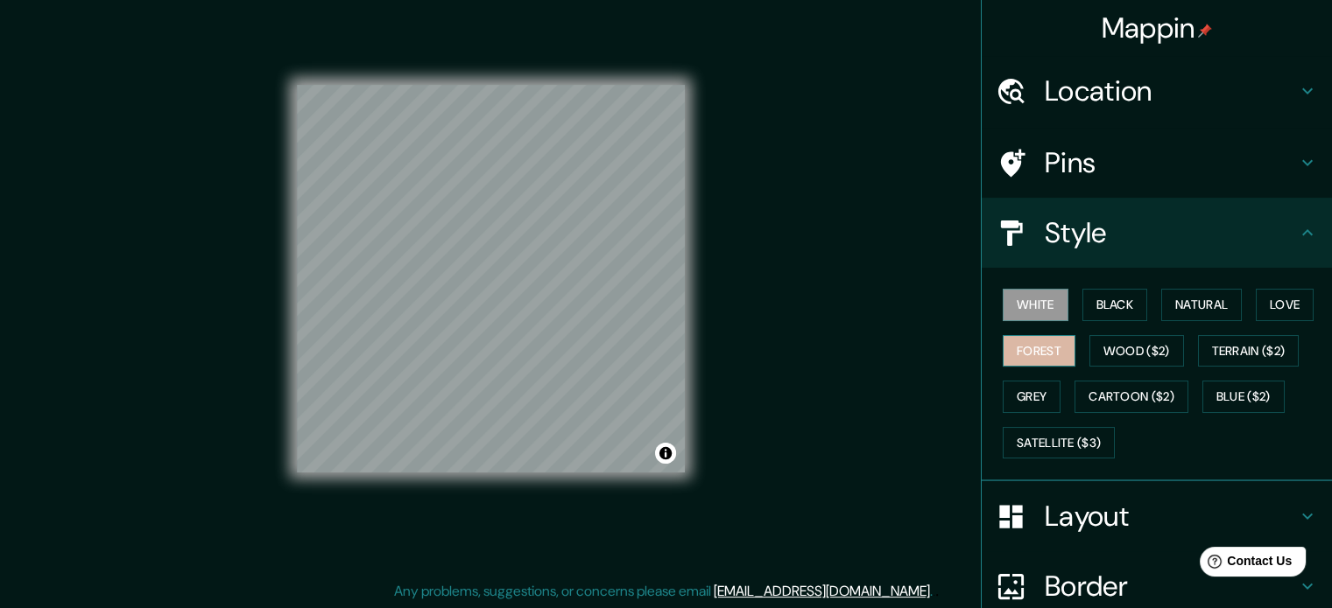
click at [1012, 340] on button "Forest" at bounding box center [1038, 351] width 73 height 32
click at [1219, 514] on h4 "Layout" at bounding box center [1170, 516] width 252 height 35
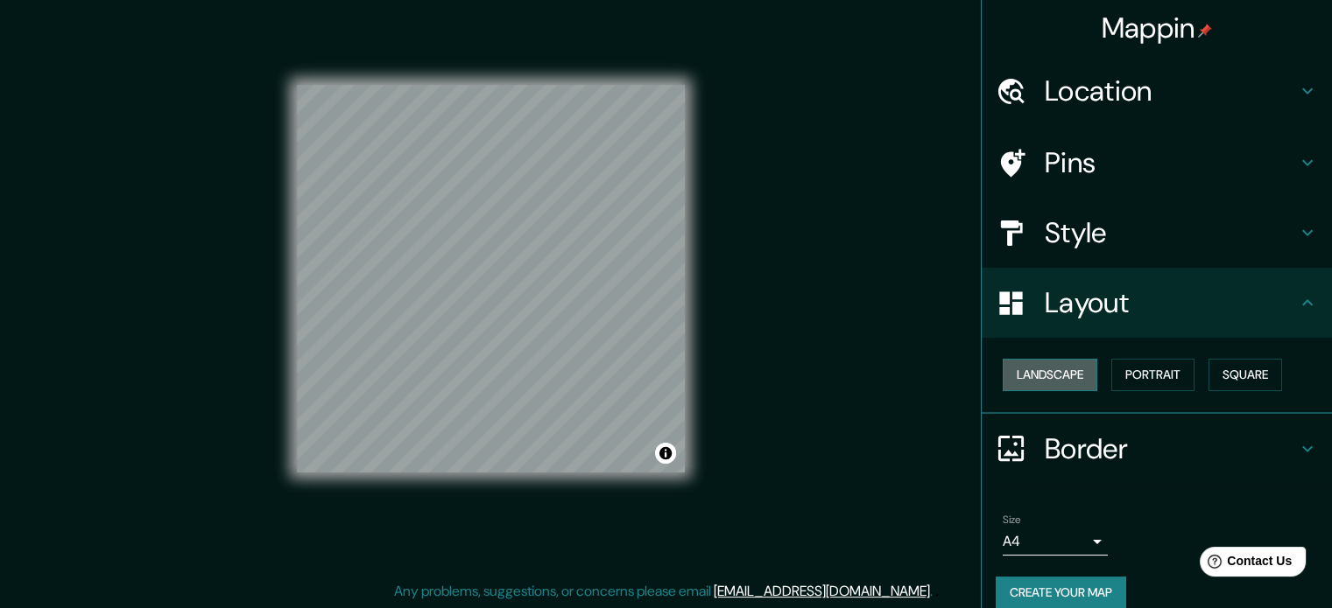
click at [1032, 371] on button "Landscape" at bounding box center [1049, 375] width 95 height 32
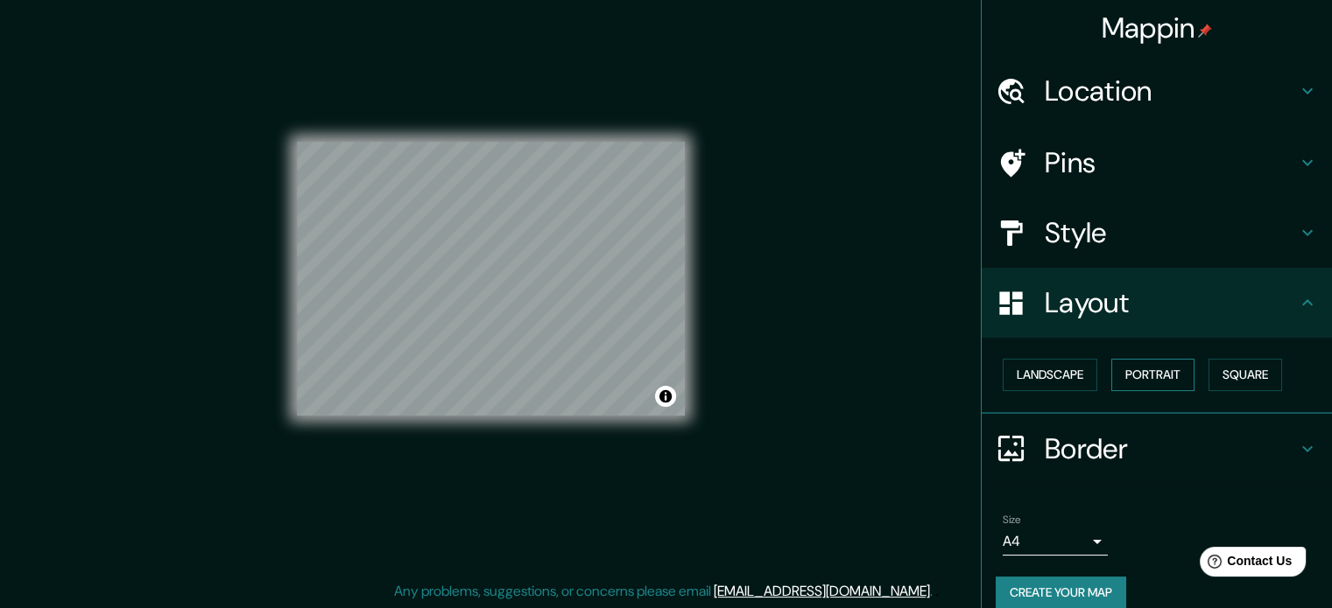
click at [1111, 368] on button "Portrait" at bounding box center [1152, 375] width 83 height 32
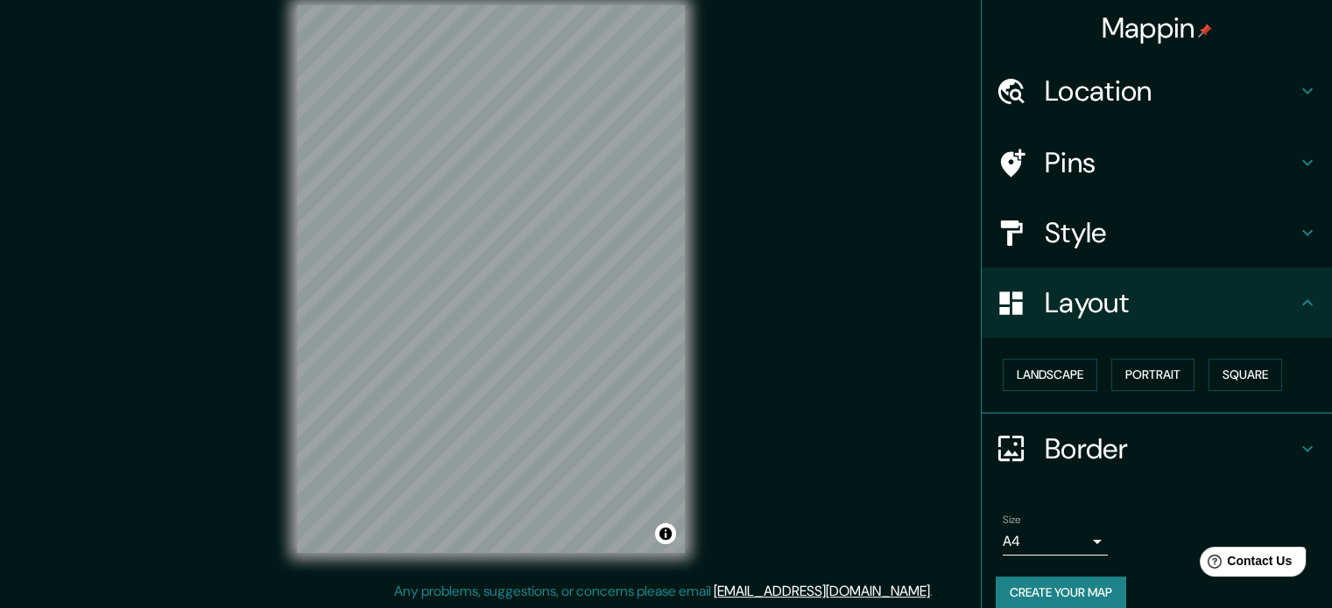
scroll to position [19, 0]
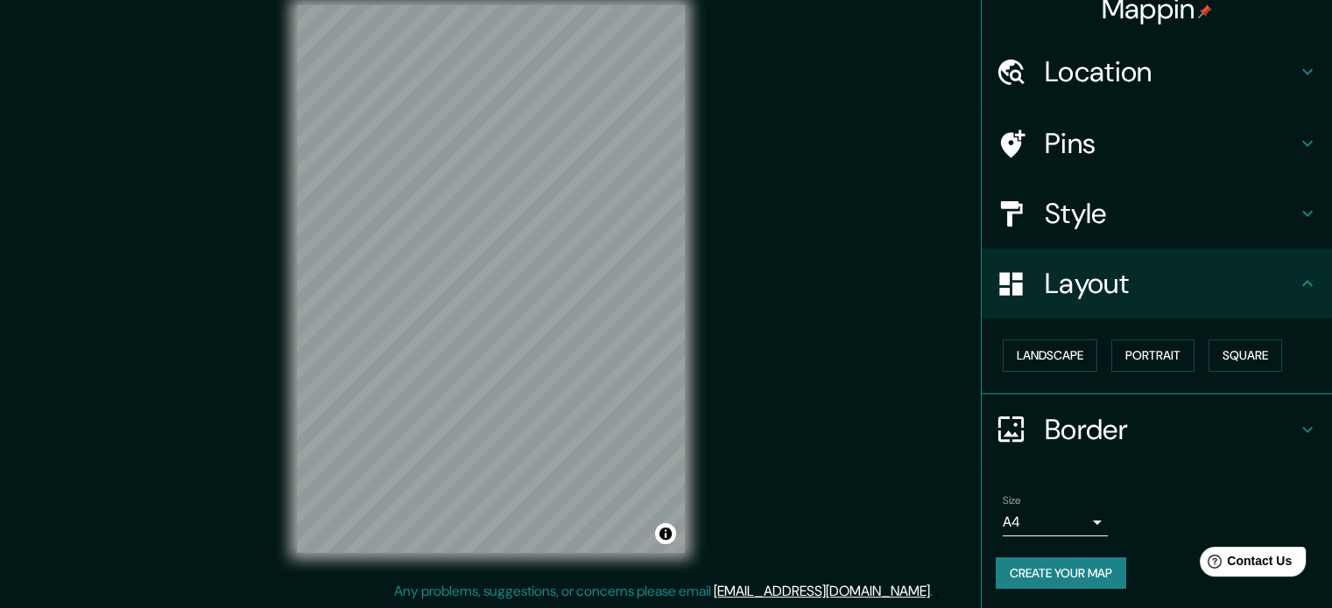
click at [1049, 574] on button "Create your map" at bounding box center [1060, 574] width 130 height 32
click at [1051, 569] on button "Create your map" at bounding box center [1060, 574] width 130 height 32
click at [1034, 558] on button "Create your map" at bounding box center [1060, 574] width 130 height 32
click at [1057, 570] on button "Create your map" at bounding box center [1060, 574] width 130 height 32
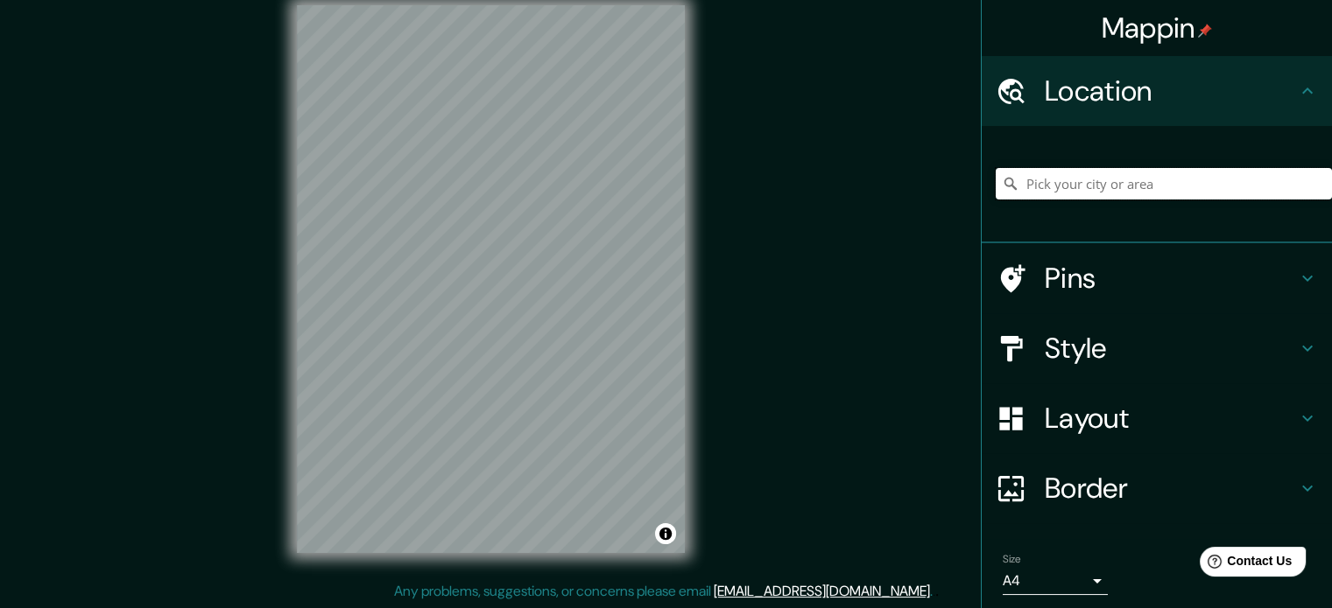
click at [1163, 191] on input "Pick your city or area" at bounding box center [1163, 184] width 336 height 32
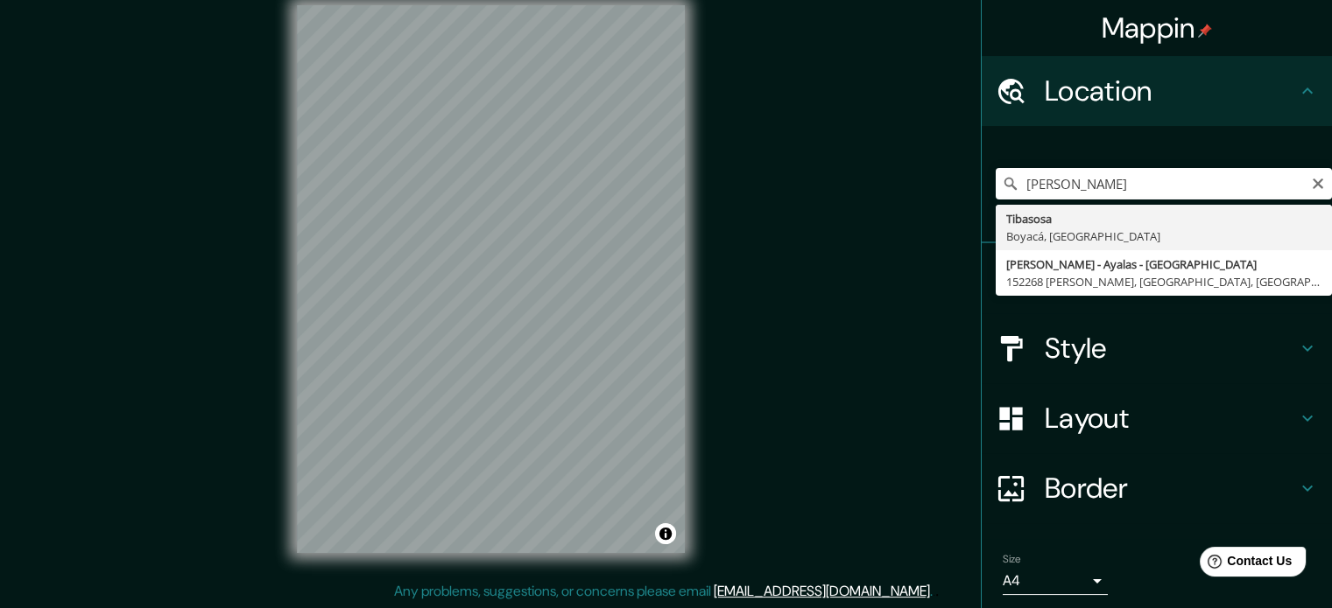
type input "Tibasosa, [GEOGRAPHIC_DATA], [GEOGRAPHIC_DATA]"
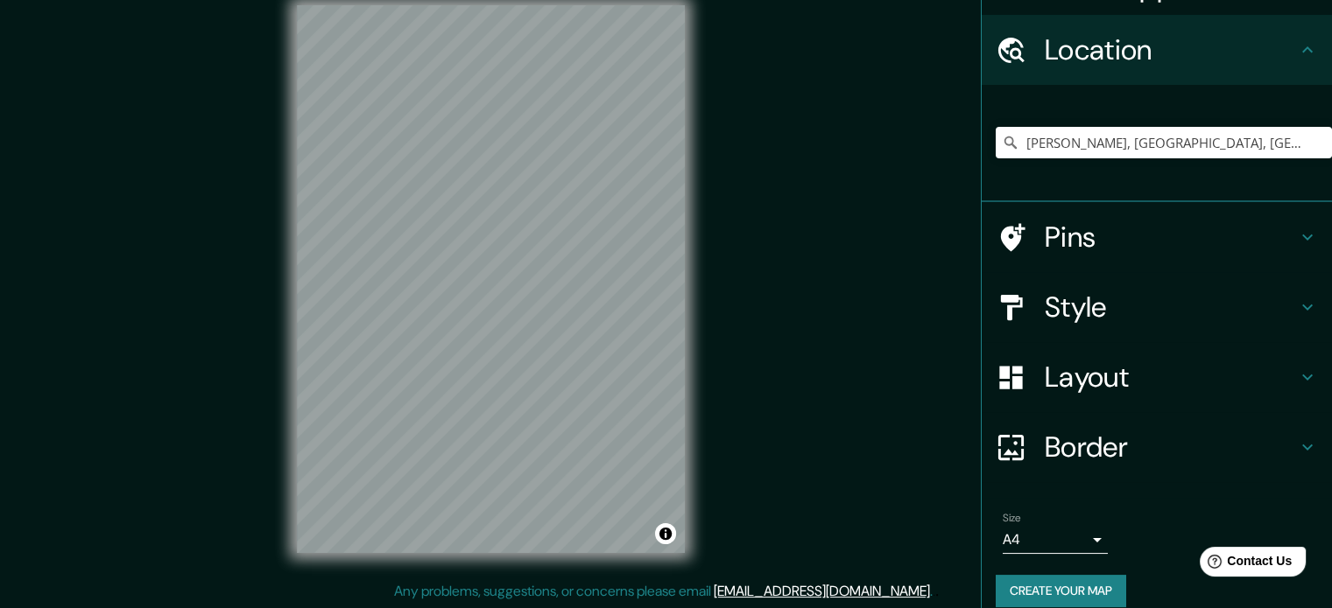
scroll to position [60, 0]
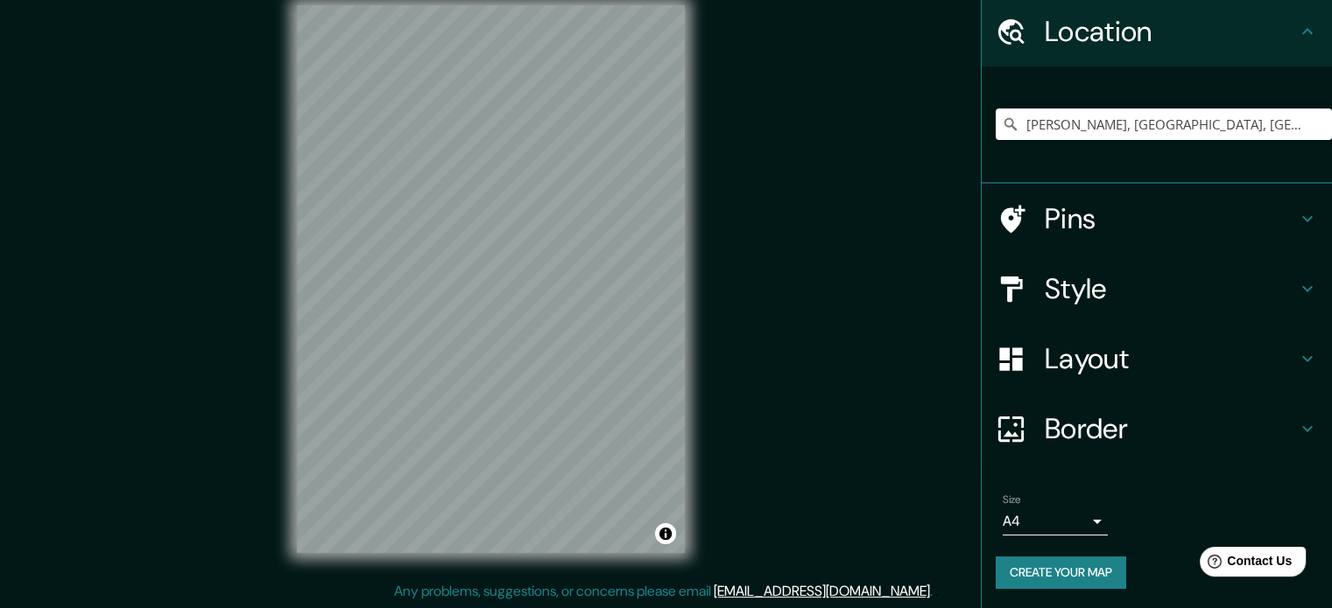
click at [1037, 570] on button "Create your map" at bounding box center [1060, 573] width 130 height 32
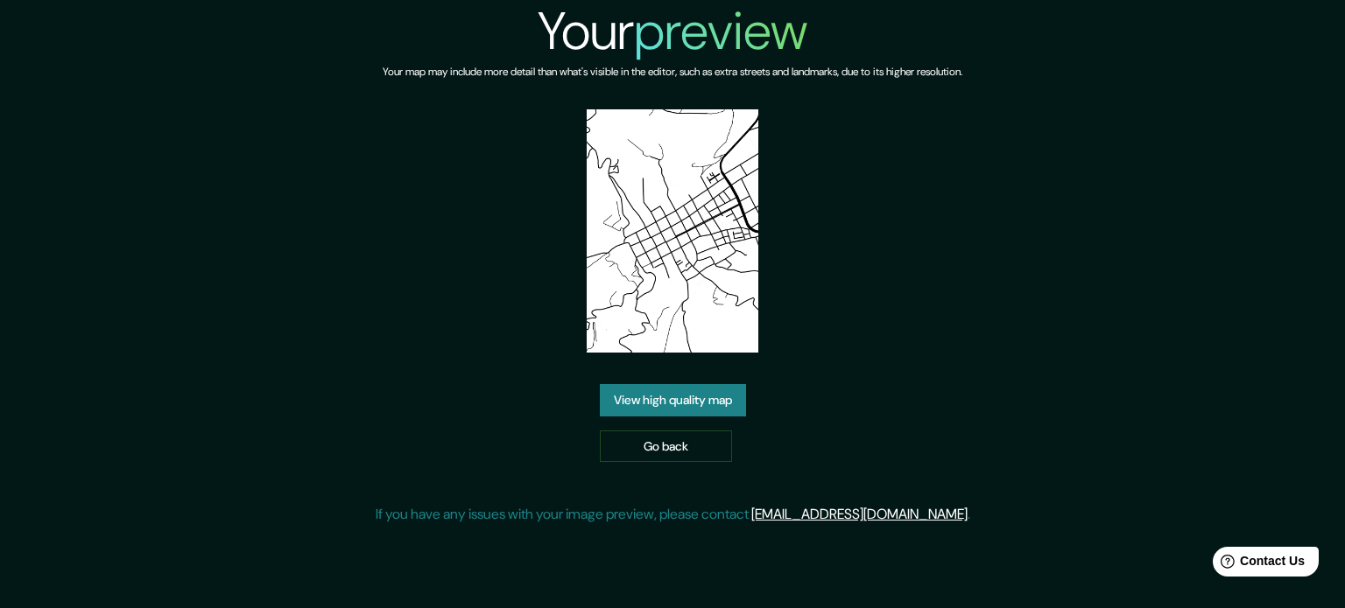
click at [678, 398] on link "View high quality map" at bounding box center [673, 400] width 146 height 32
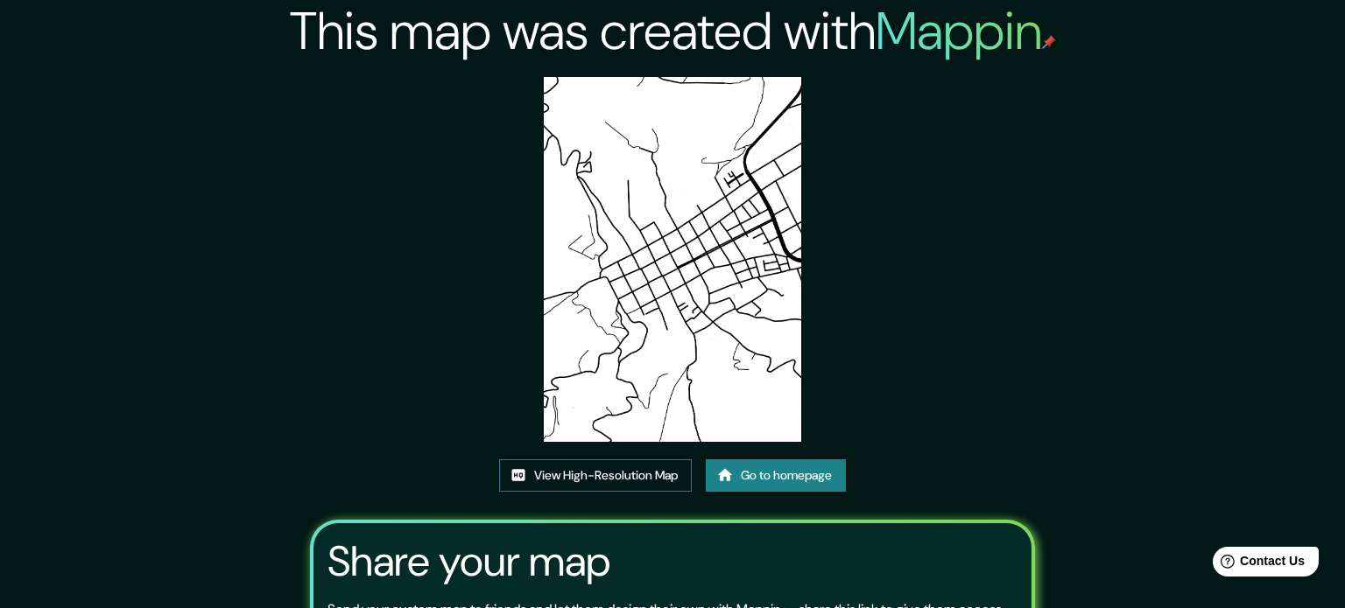
click at [621, 460] on link "View High-Resolution Map" at bounding box center [595, 476] width 193 height 32
